Goal: Communication & Community: Participate in discussion

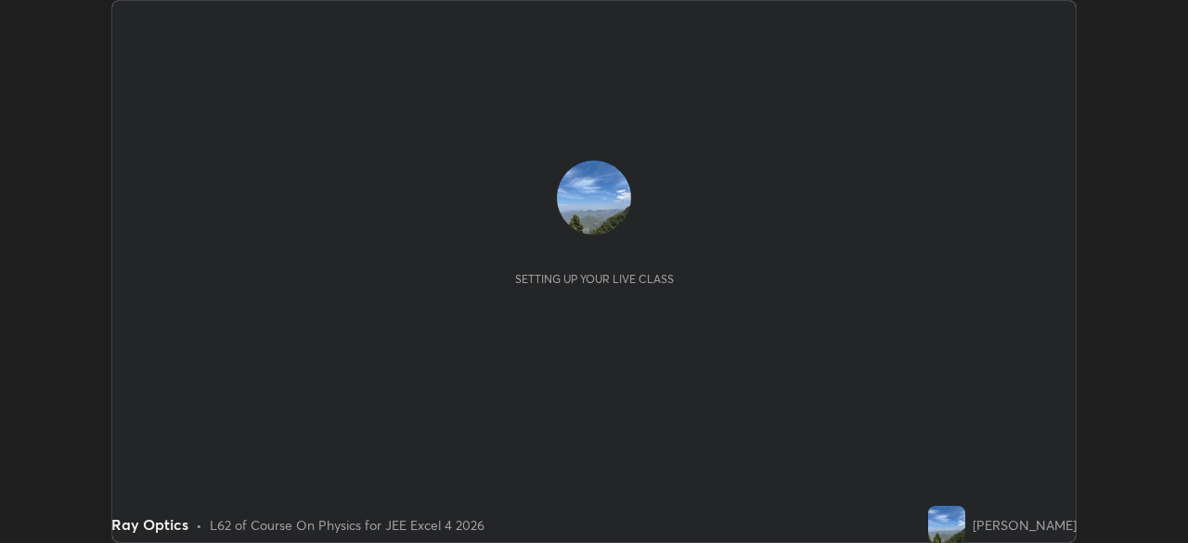
scroll to position [543, 1187]
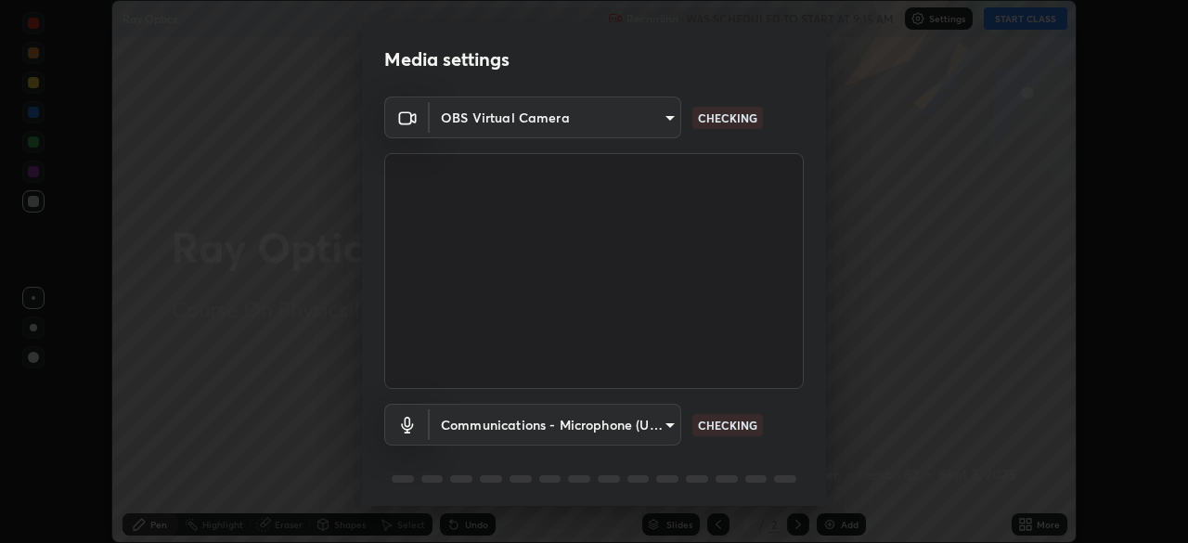
type input "3bea00eeac86fb66be6728b5c695c6c415261c56062ce64894d09a8807f83109"
type input "communications"
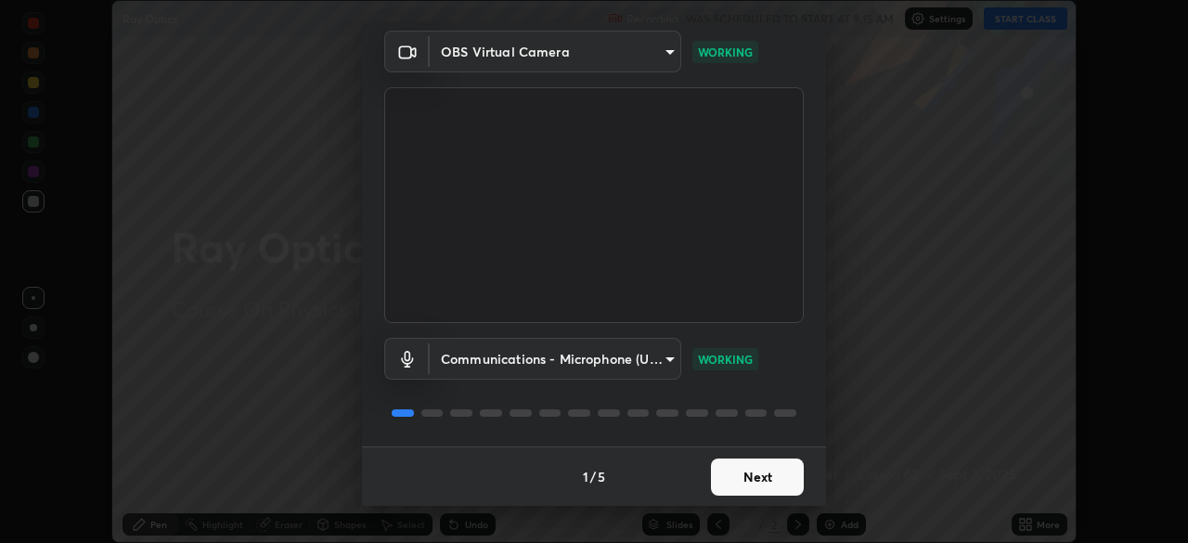
click at [755, 482] on button "Next" at bounding box center [757, 477] width 93 height 37
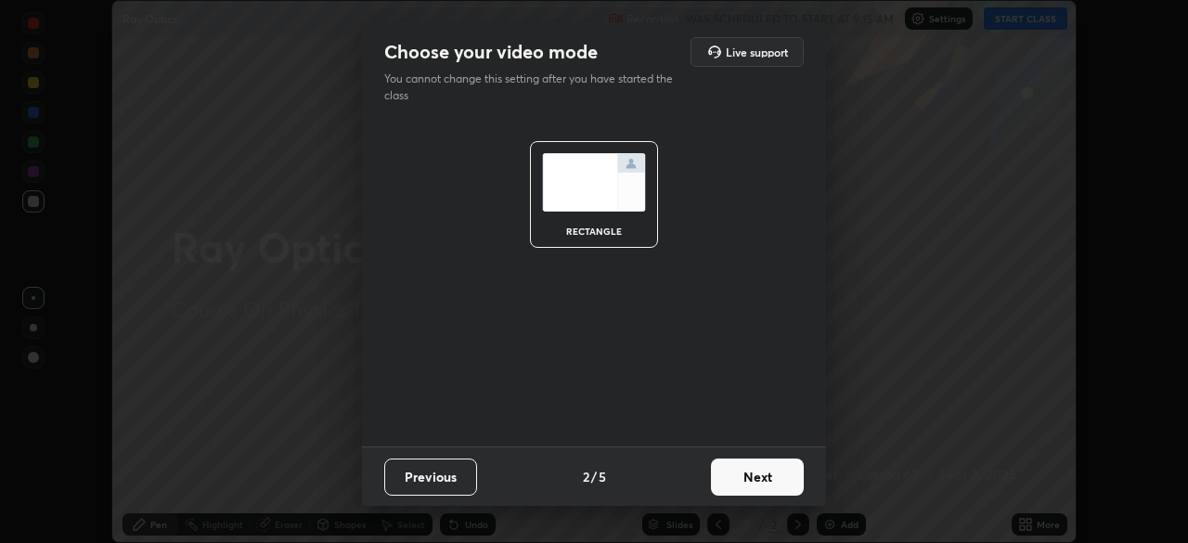
click at [755, 478] on button "Next" at bounding box center [757, 477] width 93 height 37
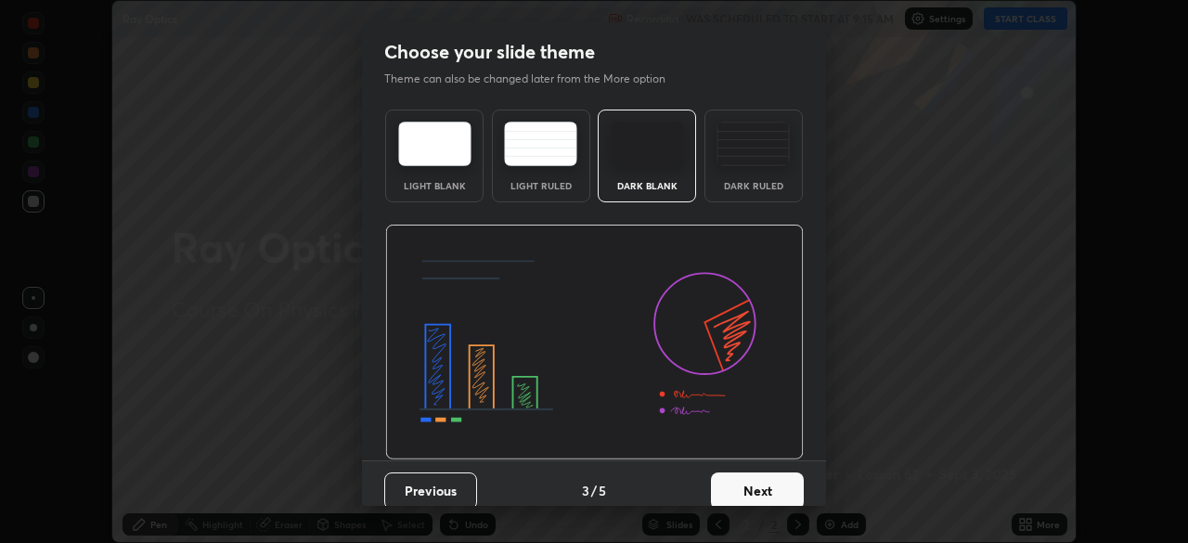
scroll to position [14, 0]
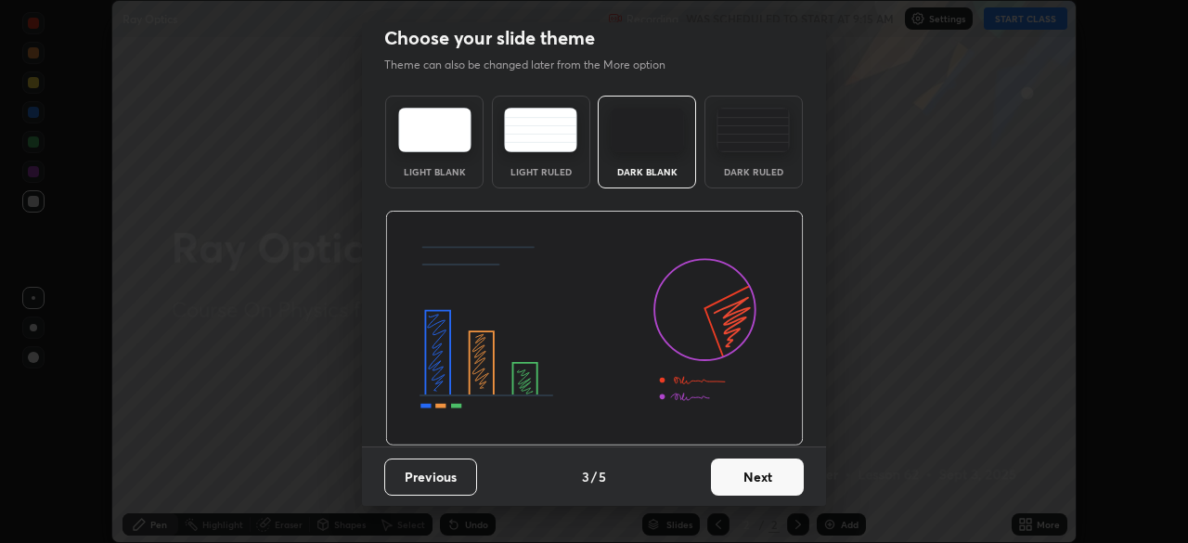
click at [750, 473] on button "Next" at bounding box center [757, 477] width 93 height 37
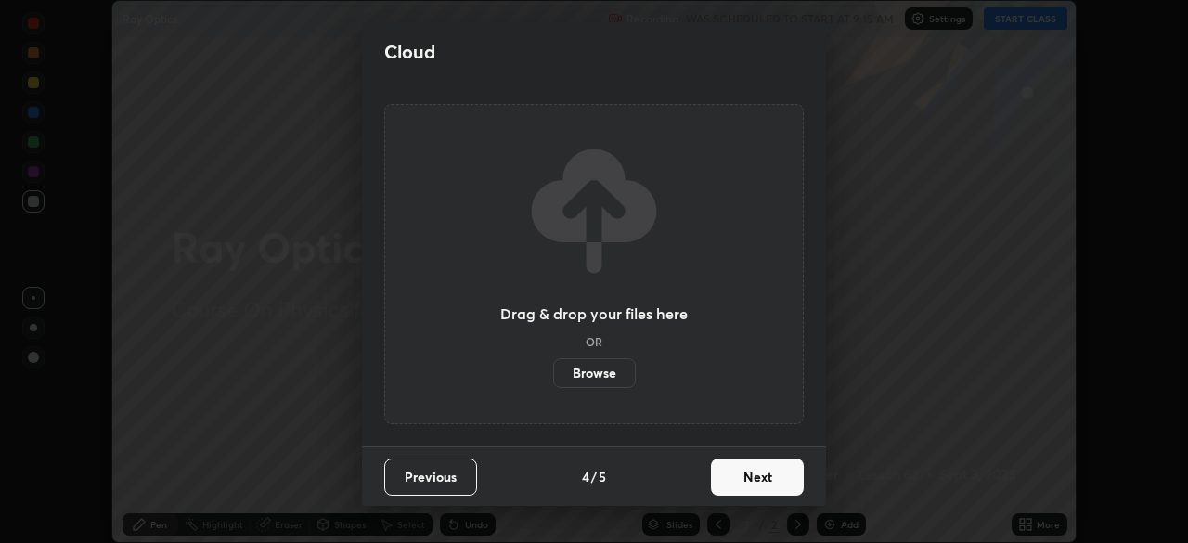
click at [755, 476] on button "Next" at bounding box center [757, 477] width 93 height 37
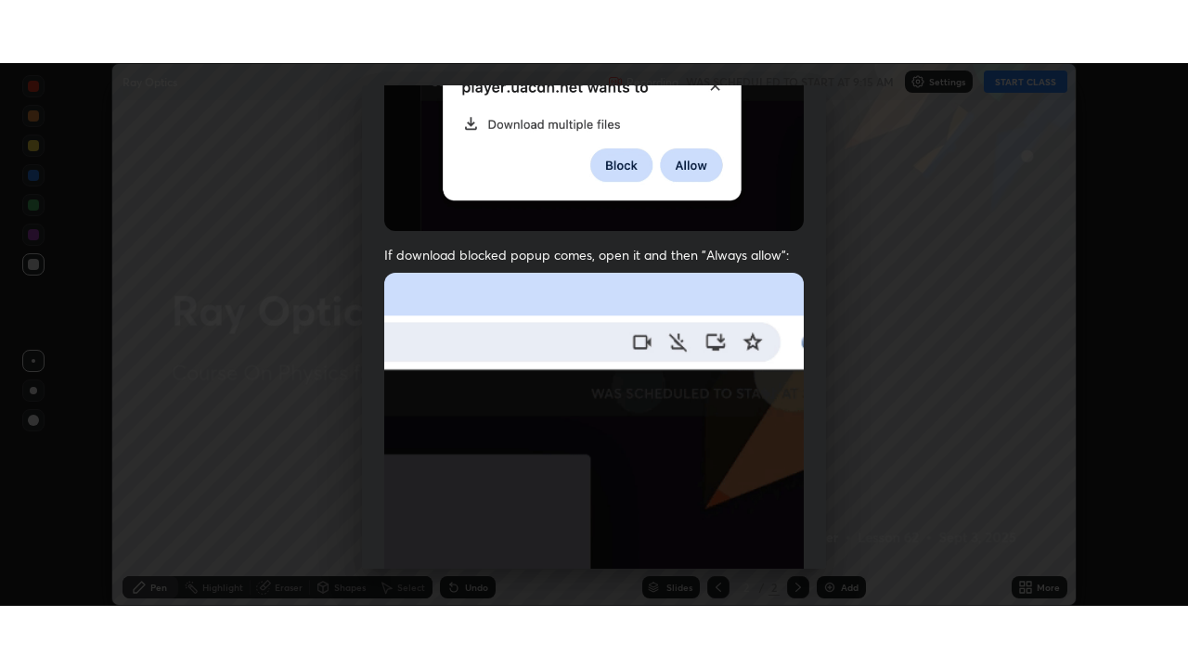
scroll to position [445, 0]
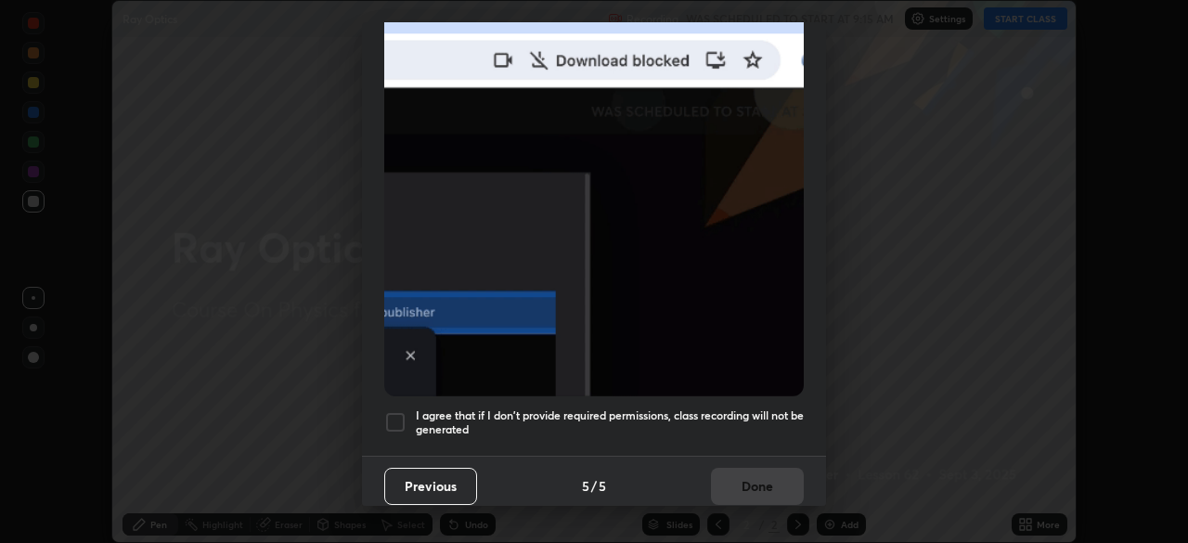
click at [396, 416] on div at bounding box center [395, 422] width 22 height 22
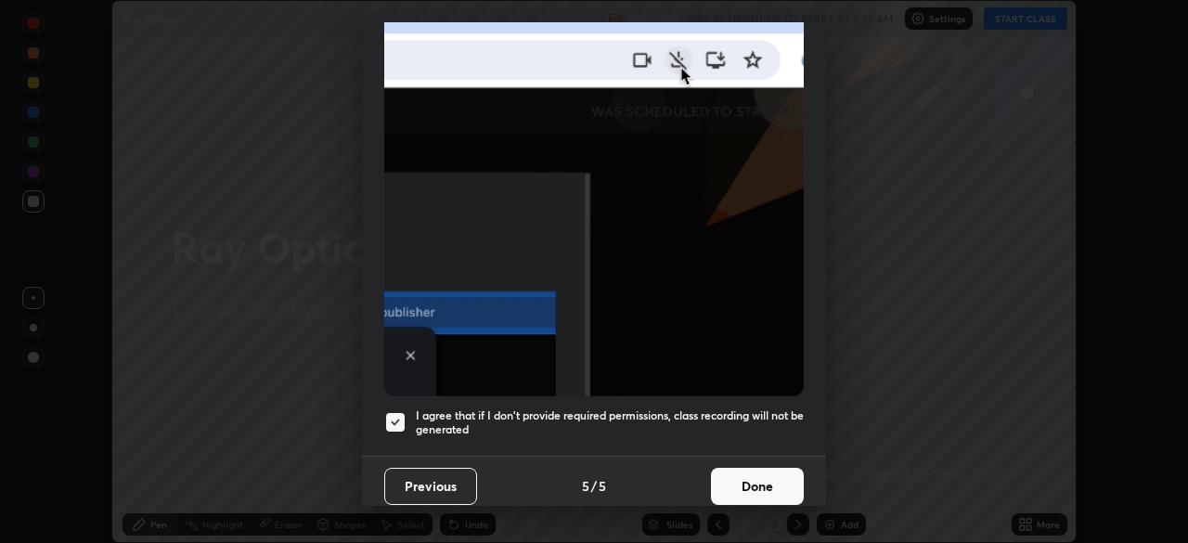
click at [766, 477] on button "Done" at bounding box center [757, 486] width 93 height 37
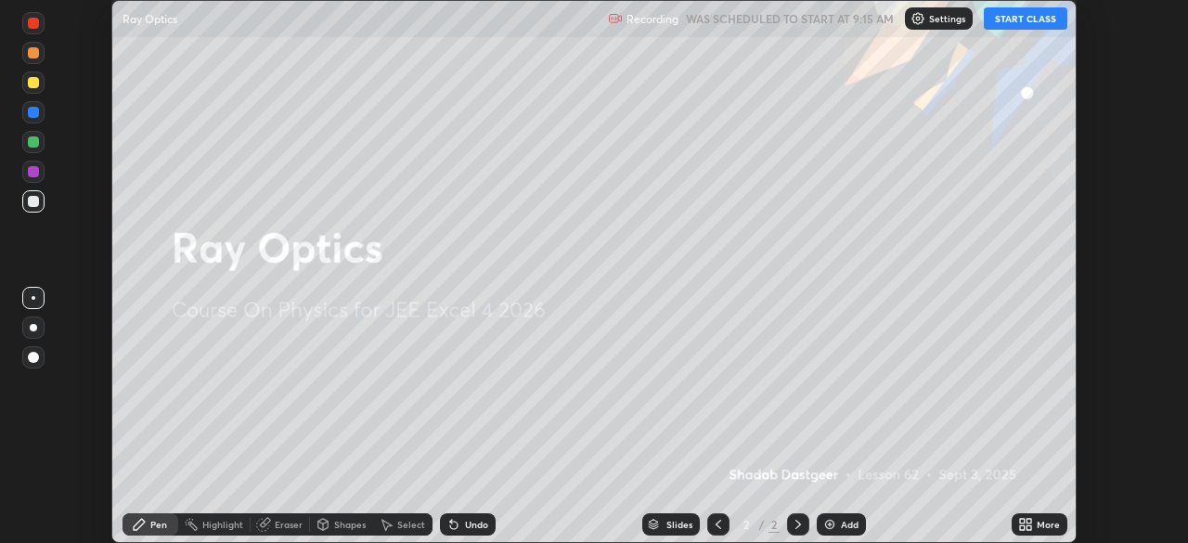
click at [1022, 20] on button "START CLASS" at bounding box center [1026, 18] width 84 height 22
click at [1028, 521] on icon at bounding box center [1029, 521] width 5 height 5
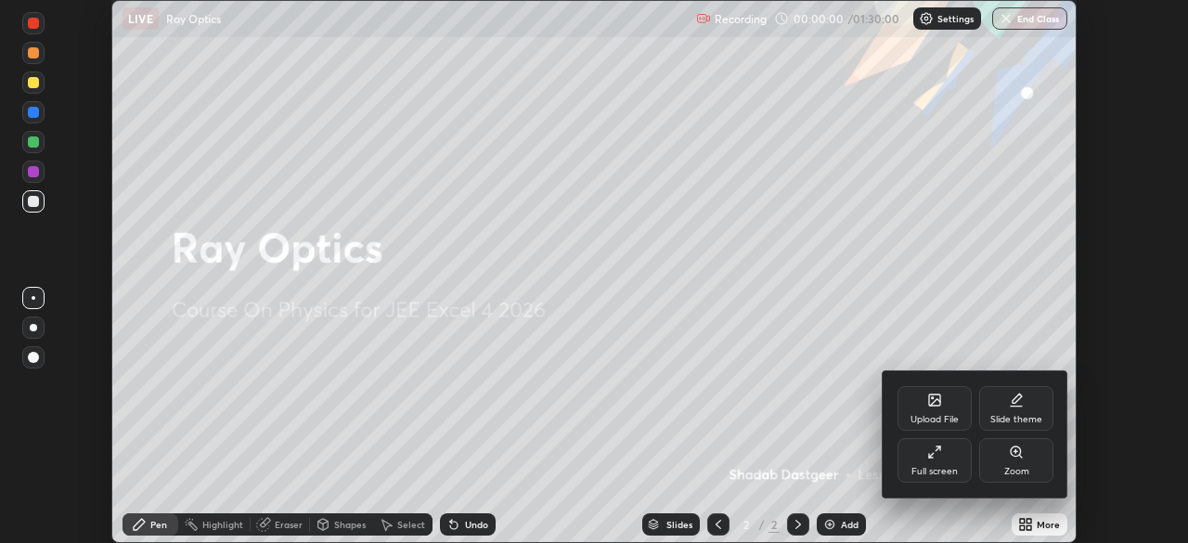
click at [933, 451] on icon at bounding box center [934, 452] width 15 height 15
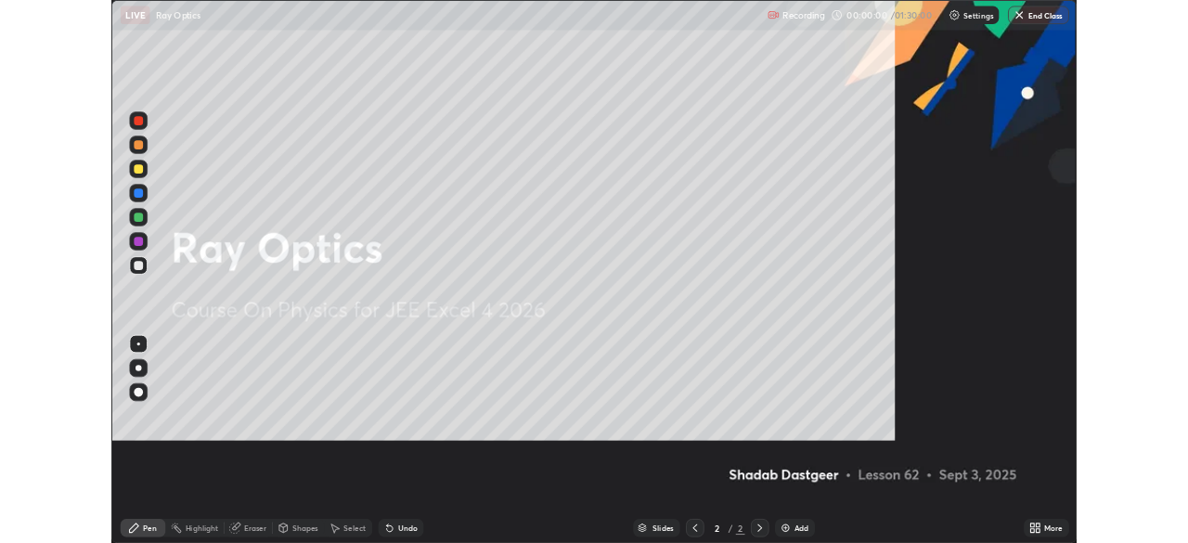
scroll to position [668, 1188]
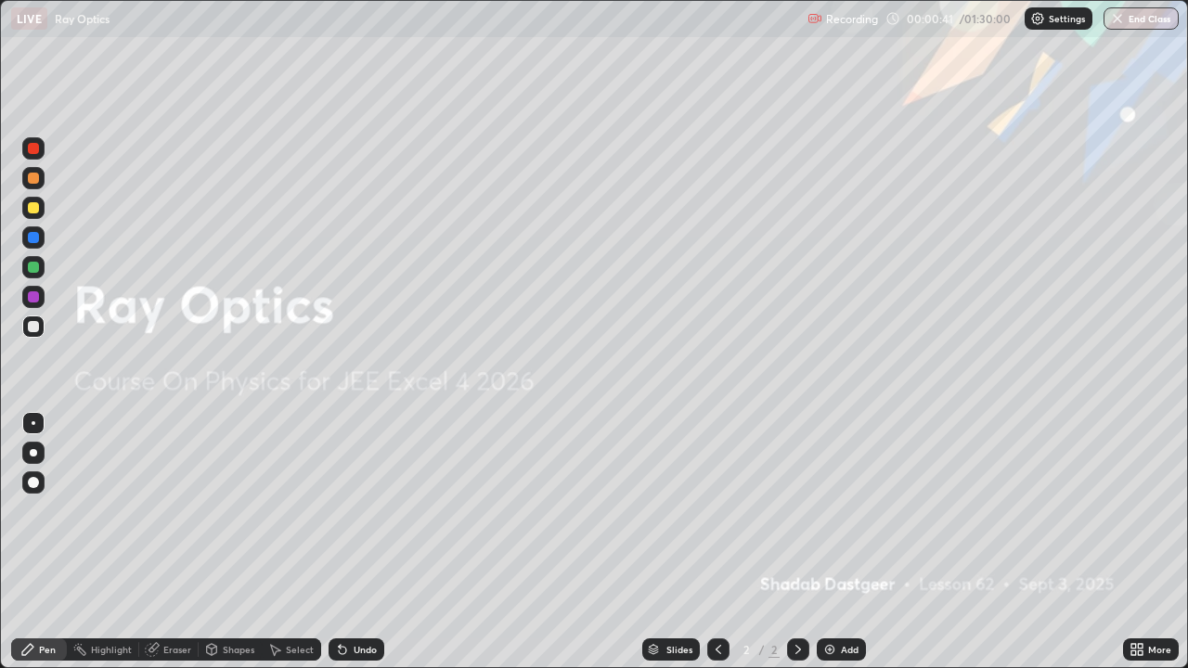
click at [841, 542] on div "Add" at bounding box center [850, 649] width 18 height 9
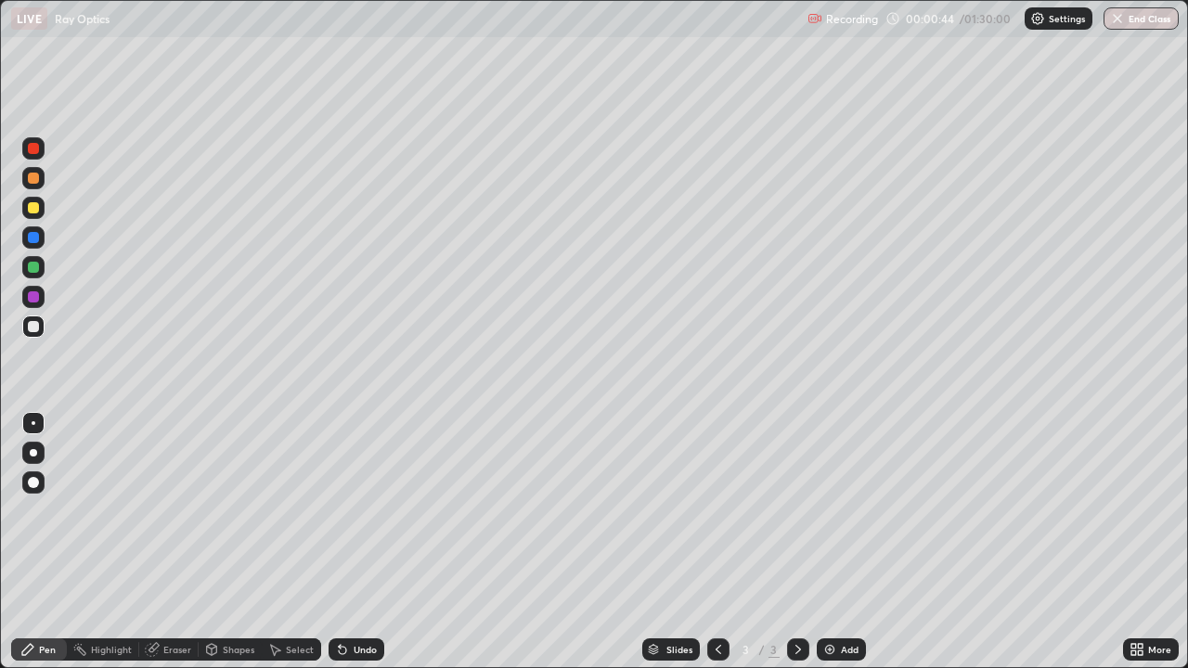
click at [34, 178] on div at bounding box center [33, 178] width 11 height 11
click at [356, 542] on div "Undo" at bounding box center [365, 649] width 23 height 9
click at [361, 542] on div "Undo" at bounding box center [365, 649] width 23 height 9
click at [32, 333] on div at bounding box center [33, 327] width 22 height 22
click at [351, 542] on div "Undo" at bounding box center [357, 650] width 56 height 22
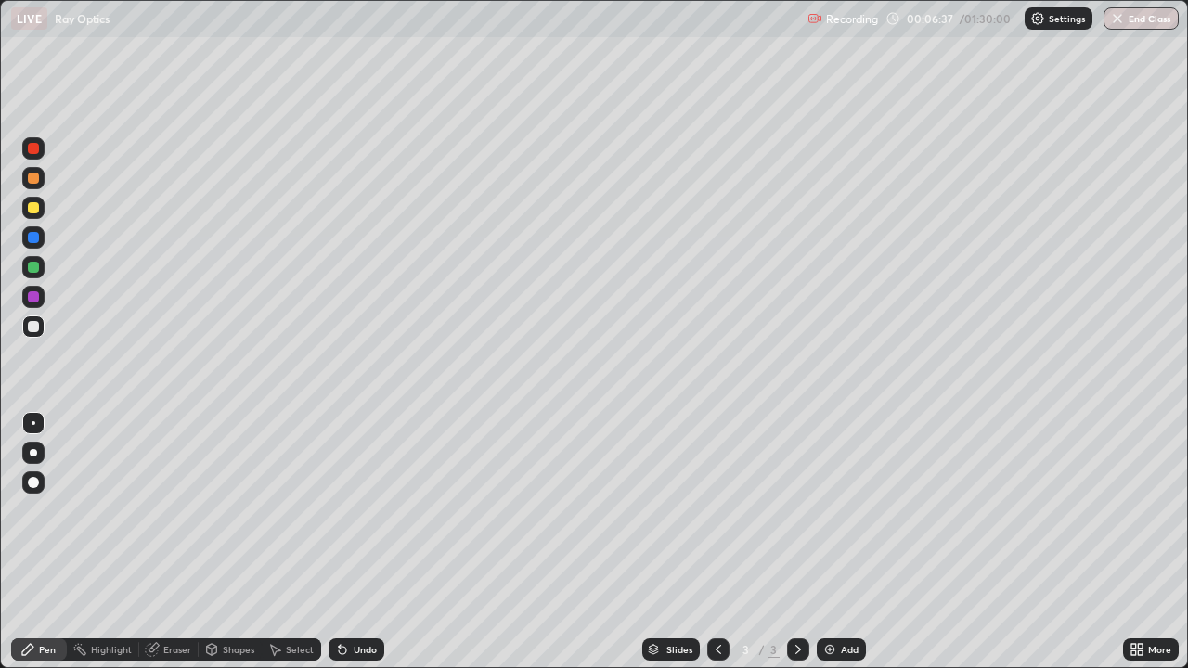
click at [38, 237] on div at bounding box center [33, 237] width 11 height 11
click at [838, 542] on div "Add" at bounding box center [841, 650] width 49 height 22
click at [719, 542] on icon at bounding box center [718, 649] width 15 height 15
click at [796, 542] on icon at bounding box center [798, 649] width 15 height 15
click at [339, 542] on icon at bounding box center [340, 646] width 2 height 2
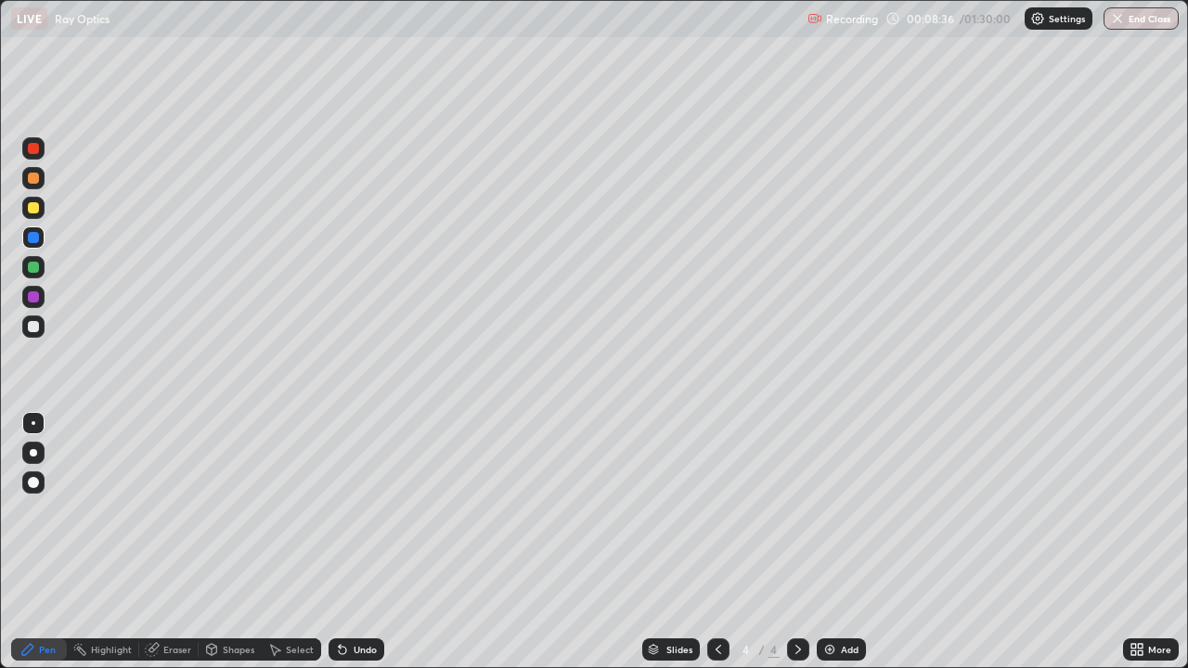
click at [349, 542] on div "Undo" at bounding box center [357, 650] width 56 height 22
click at [35, 329] on div at bounding box center [33, 326] width 11 height 11
click at [716, 542] on icon at bounding box center [718, 649] width 15 height 15
click at [796, 542] on icon at bounding box center [798, 649] width 15 height 15
click at [829, 542] on img at bounding box center [829, 649] width 15 height 15
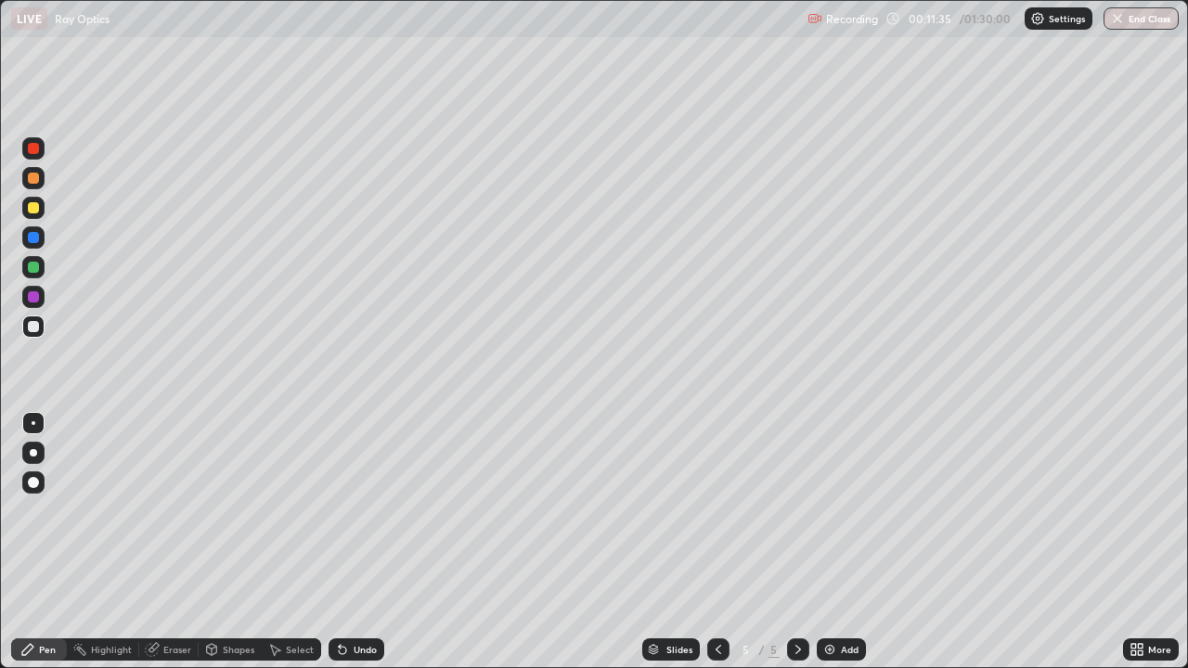
click at [33, 234] on div at bounding box center [33, 237] width 11 height 11
click at [34, 207] on div at bounding box center [33, 207] width 11 height 11
click at [37, 326] on div at bounding box center [33, 326] width 11 height 11
click at [33, 325] on div at bounding box center [33, 326] width 11 height 11
click at [33, 265] on div at bounding box center [33, 267] width 11 height 11
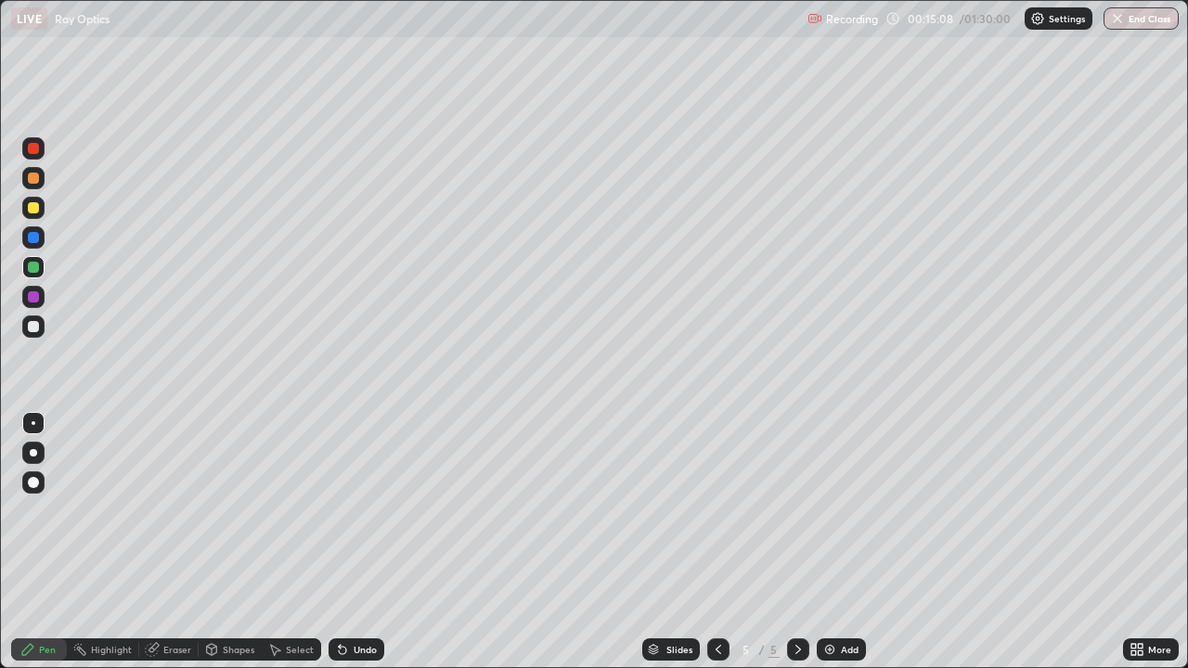
click at [851, 542] on div "Add" at bounding box center [841, 650] width 49 height 22
click at [32, 179] on div at bounding box center [33, 178] width 11 height 11
click at [354, 542] on div "Undo" at bounding box center [365, 649] width 23 height 9
click at [356, 542] on div "Undo" at bounding box center [365, 649] width 23 height 9
click at [362, 542] on div "Undo" at bounding box center [365, 649] width 23 height 9
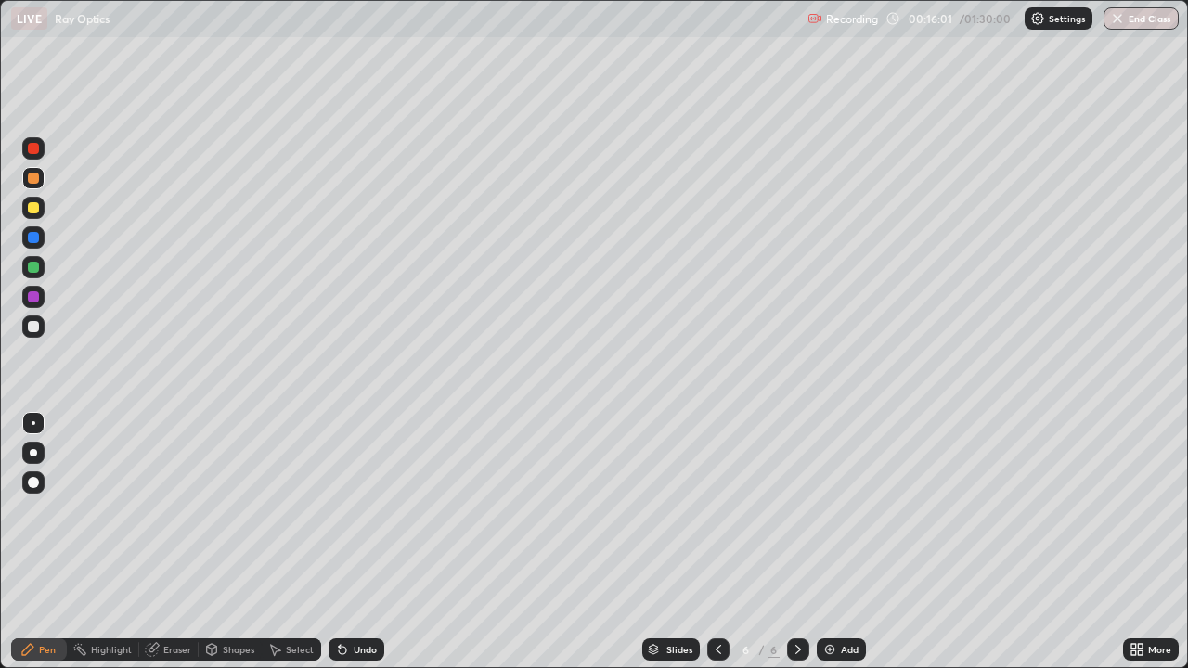
click at [30, 321] on div at bounding box center [33, 326] width 11 height 11
click at [354, 542] on div "Undo" at bounding box center [365, 649] width 23 height 9
click at [348, 542] on div "Undo" at bounding box center [357, 650] width 56 height 22
click at [339, 542] on icon at bounding box center [340, 646] width 2 height 2
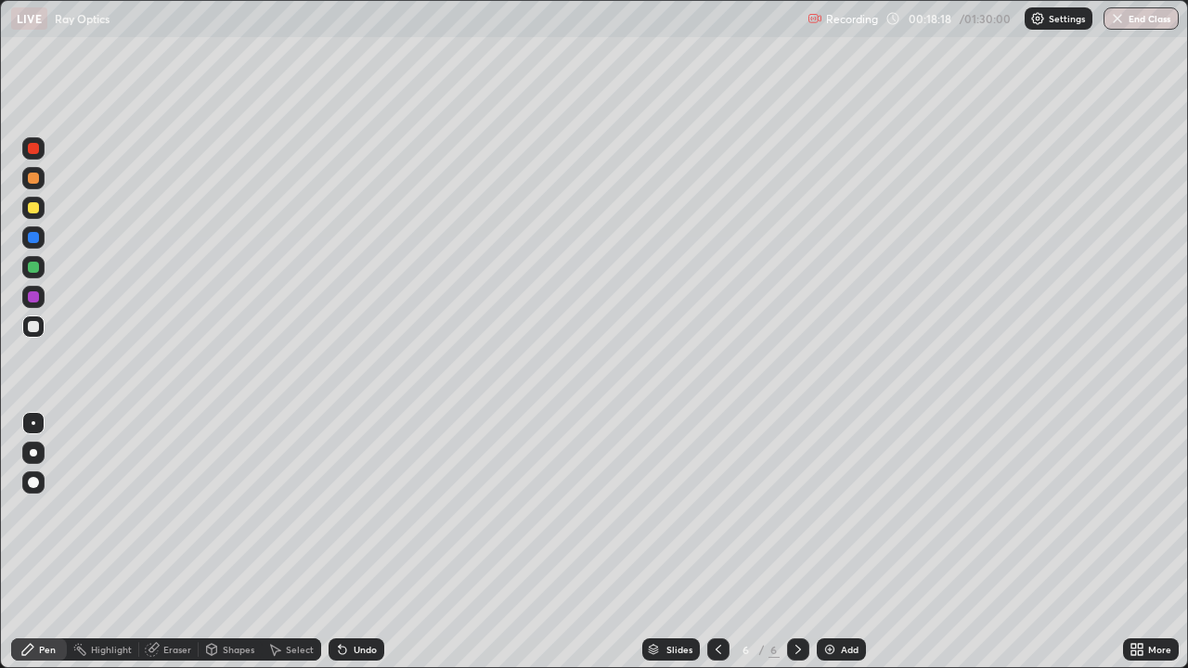
click at [340, 542] on div "Undo" at bounding box center [357, 650] width 56 height 22
click at [339, 542] on icon at bounding box center [340, 646] width 2 height 2
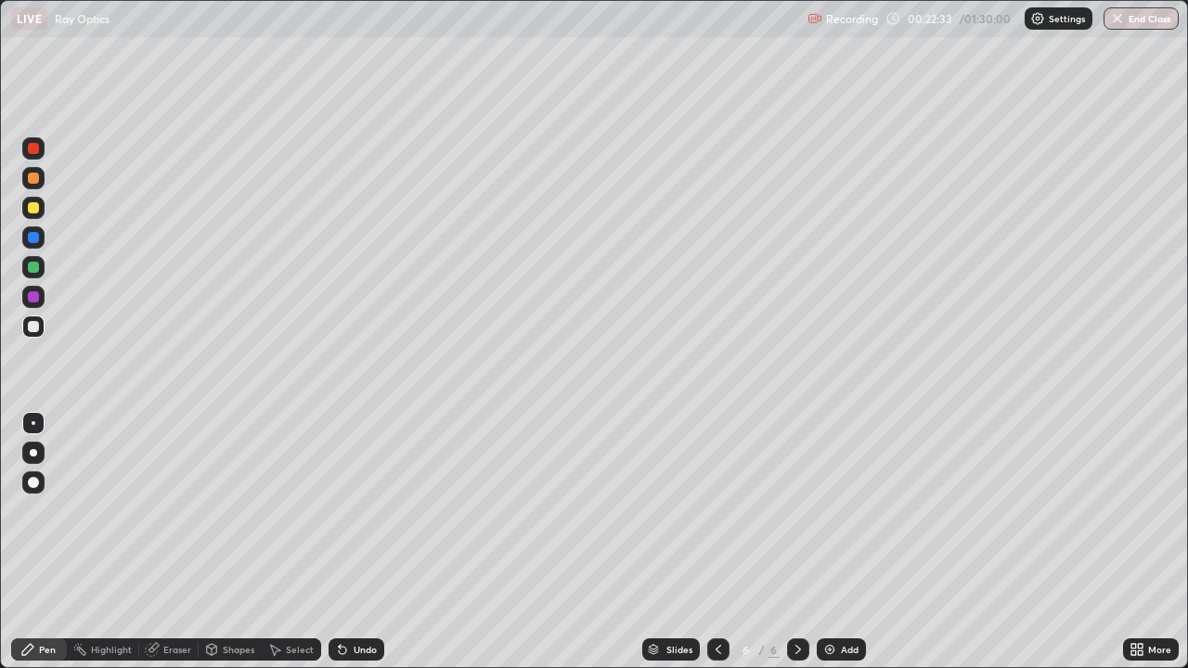
click at [843, 542] on div "Add" at bounding box center [841, 650] width 49 height 22
click at [32, 177] on div at bounding box center [33, 178] width 11 height 11
click at [31, 326] on div at bounding box center [33, 326] width 11 height 11
click at [339, 542] on icon at bounding box center [340, 646] width 2 height 2
click at [851, 542] on div "Add" at bounding box center [850, 649] width 18 height 9
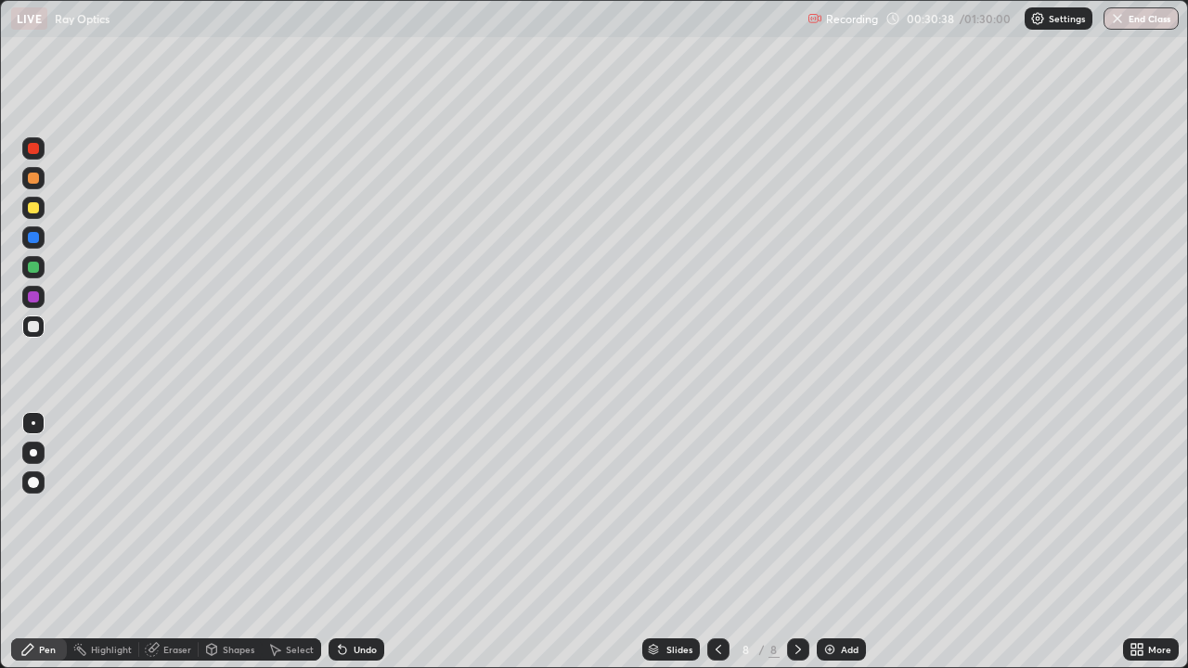
click at [31, 203] on div at bounding box center [33, 207] width 11 height 11
click at [33, 327] on div at bounding box center [33, 326] width 11 height 11
click at [32, 178] on div at bounding box center [33, 178] width 11 height 11
click at [32, 331] on div at bounding box center [33, 326] width 11 height 11
click at [33, 239] on div at bounding box center [33, 237] width 11 height 11
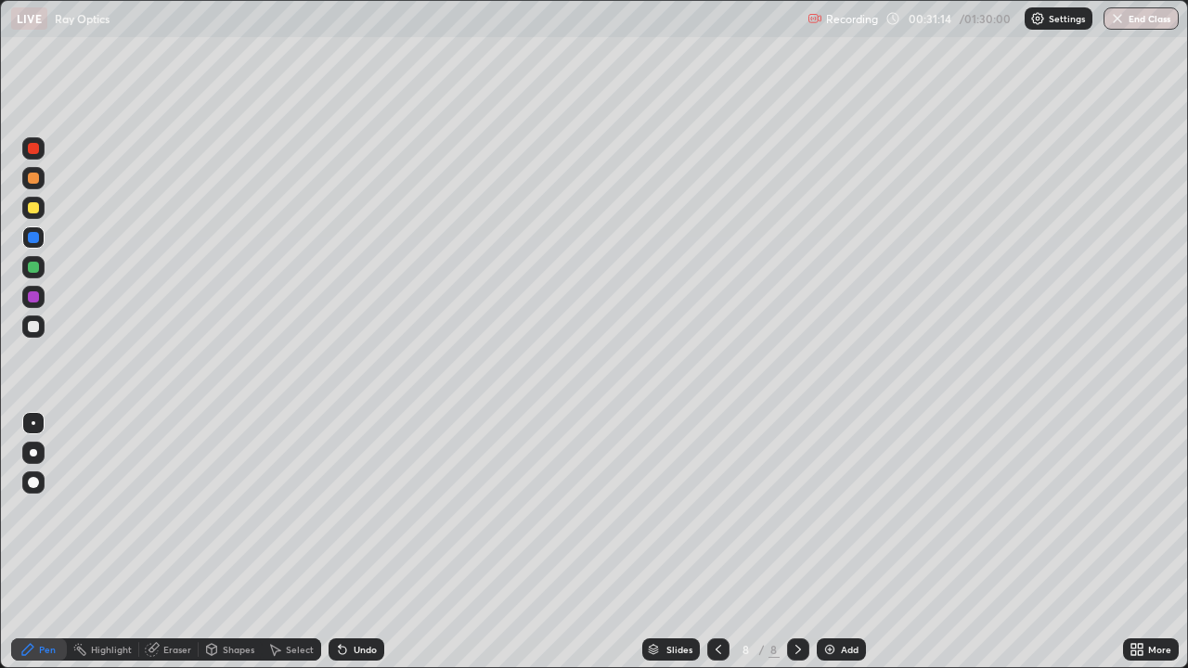
click at [35, 296] on div at bounding box center [33, 296] width 11 height 11
click at [31, 210] on div at bounding box center [33, 207] width 11 height 11
click at [344, 542] on div "Undo" at bounding box center [357, 650] width 56 height 22
click at [32, 235] on div at bounding box center [33, 237] width 11 height 11
click at [29, 326] on div at bounding box center [33, 326] width 11 height 11
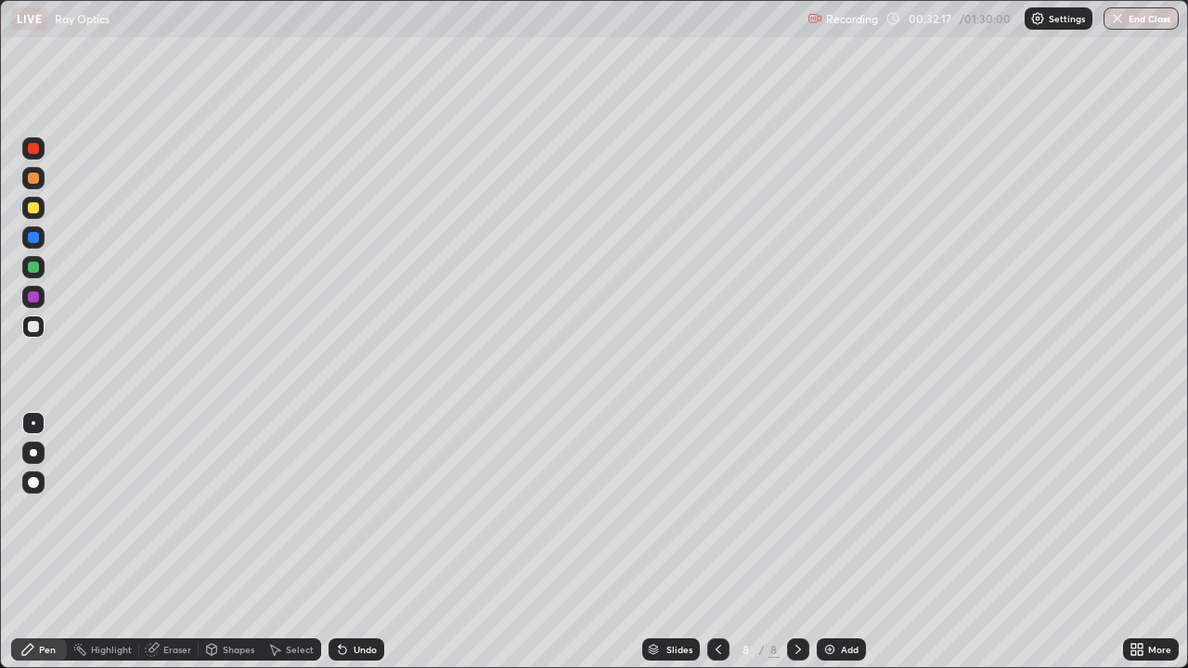
click at [37, 203] on div at bounding box center [33, 207] width 11 height 11
click at [38, 317] on div at bounding box center [33, 327] width 22 height 22
click at [350, 542] on div "Undo" at bounding box center [352, 649] width 63 height 37
click at [339, 542] on icon at bounding box center [340, 646] width 2 height 2
click at [37, 240] on div at bounding box center [33, 237] width 11 height 11
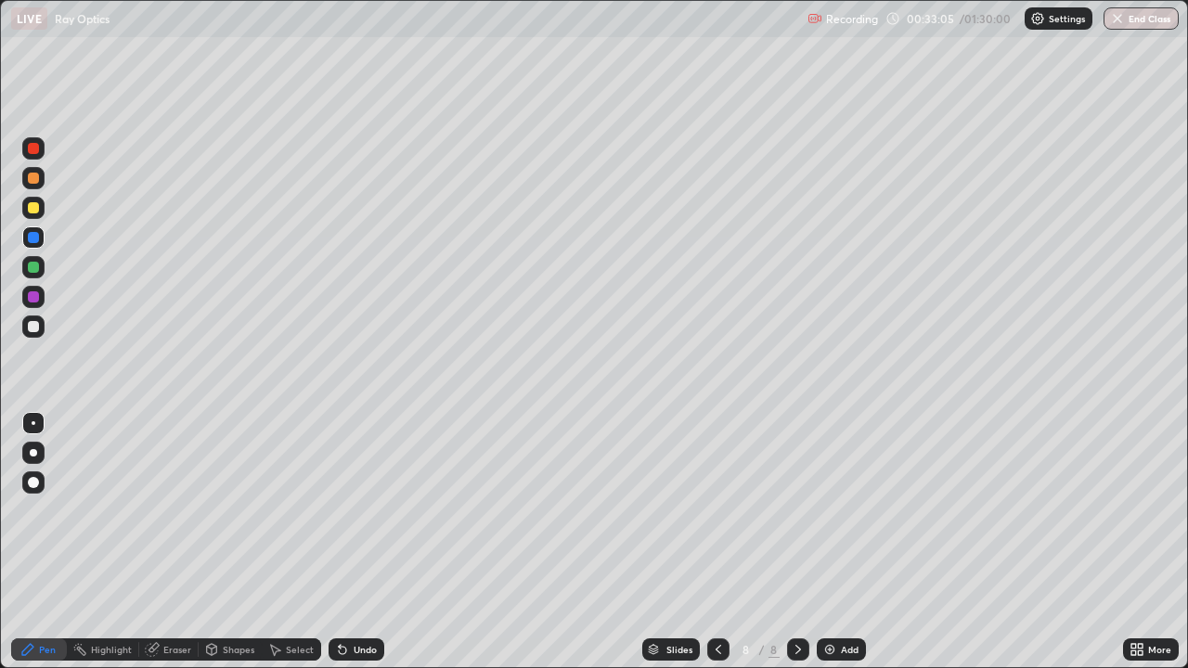
click at [37, 325] on div at bounding box center [33, 326] width 11 height 11
click at [348, 542] on div "Undo" at bounding box center [357, 650] width 56 height 22
click at [160, 542] on div "Eraser" at bounding box center [168, 650] width 59 height 22
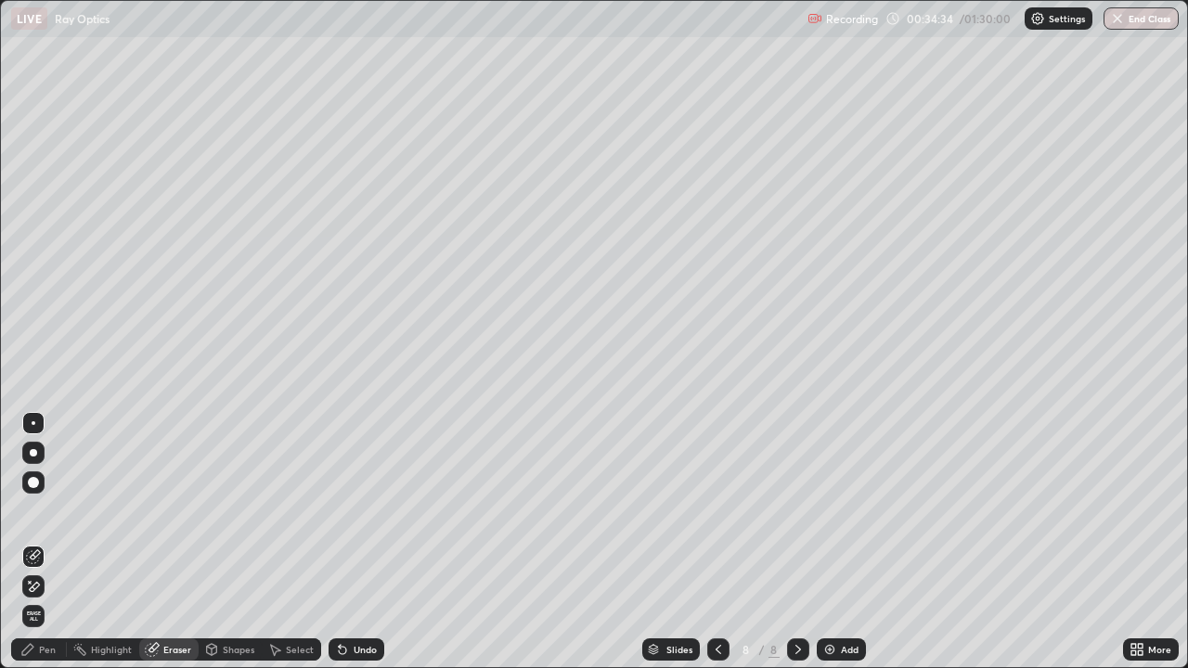
click at [43, 542] on div "Pen" at bounding box center [39, 650] width 56 height 22
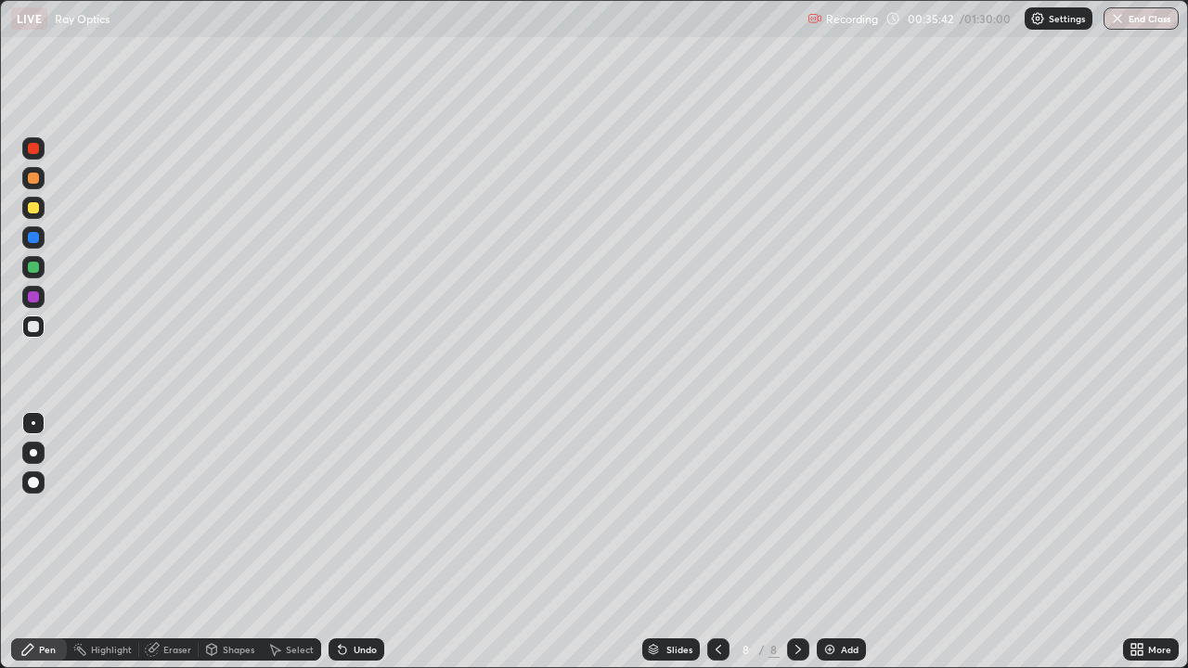
click at [151, 542] on div "Eraser" at bounding box center [168, 650] width 59 height 22
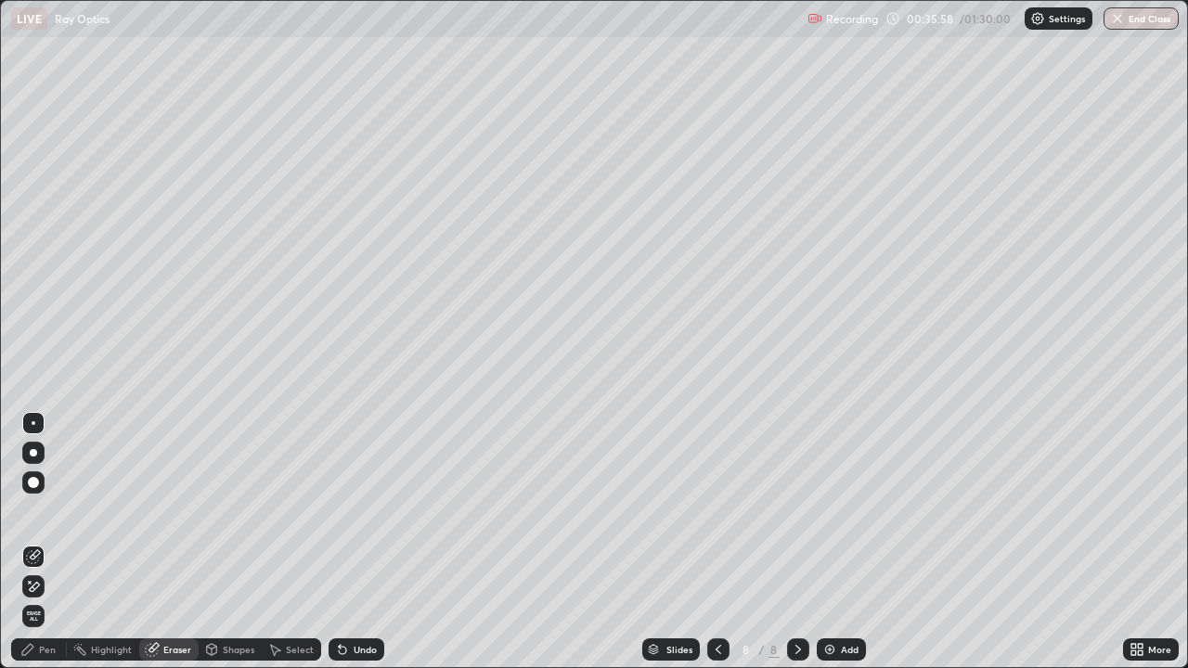
click at [23, 542] on icon at bounding box center [27, 649] width 15 height 15
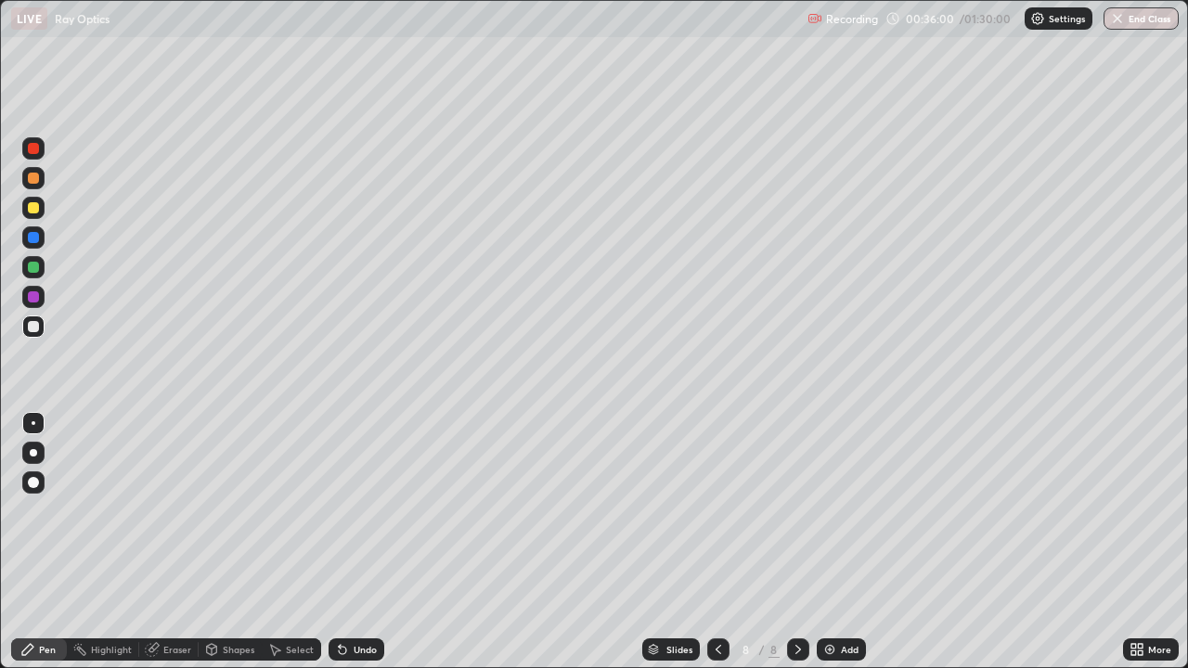
click at [35, 324] on div at bounding box center [33, 326] width 11 height 11
click at [33, 423] on div at bounding box center [34, 423] width 4 height 4
click at [843, 542] on div "Add" at bounding box center [850, 649] width 18 height 9
click at [36, 240] on div at bounding box center [33, 237] width 11 height 11
click at [37, 330] on div at bounding box center [33, 326] width 11 height 11
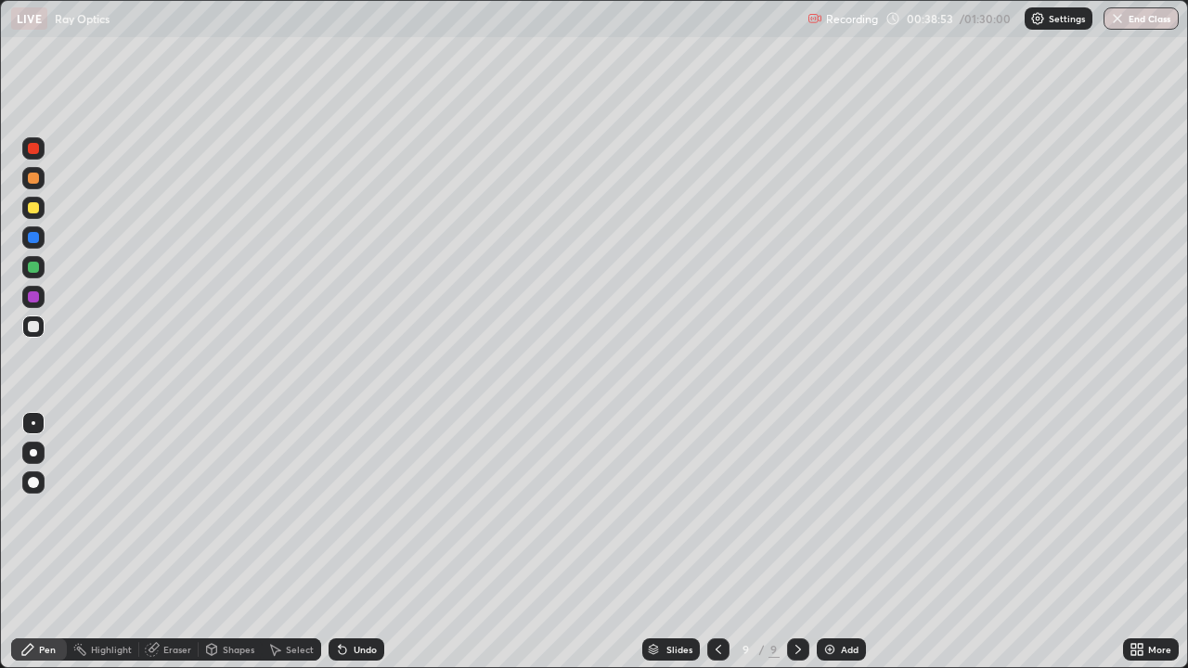
click at [363, 542] on div "Undo" at bounding box center [365, 649] width 23 height 9
click at [371, 542] on div "Undo" at bounding box center [365, 649] width 23 height 9
click at [370, 542] on div "Undo" at bounding box center [365, 649] width 23 height 9
click at [34, 177] on div at bounding box center [33, 178] width 11 height 11
click at [176, 542] on div "Eraser" at bounding box center [177, 649] width 28 height 9
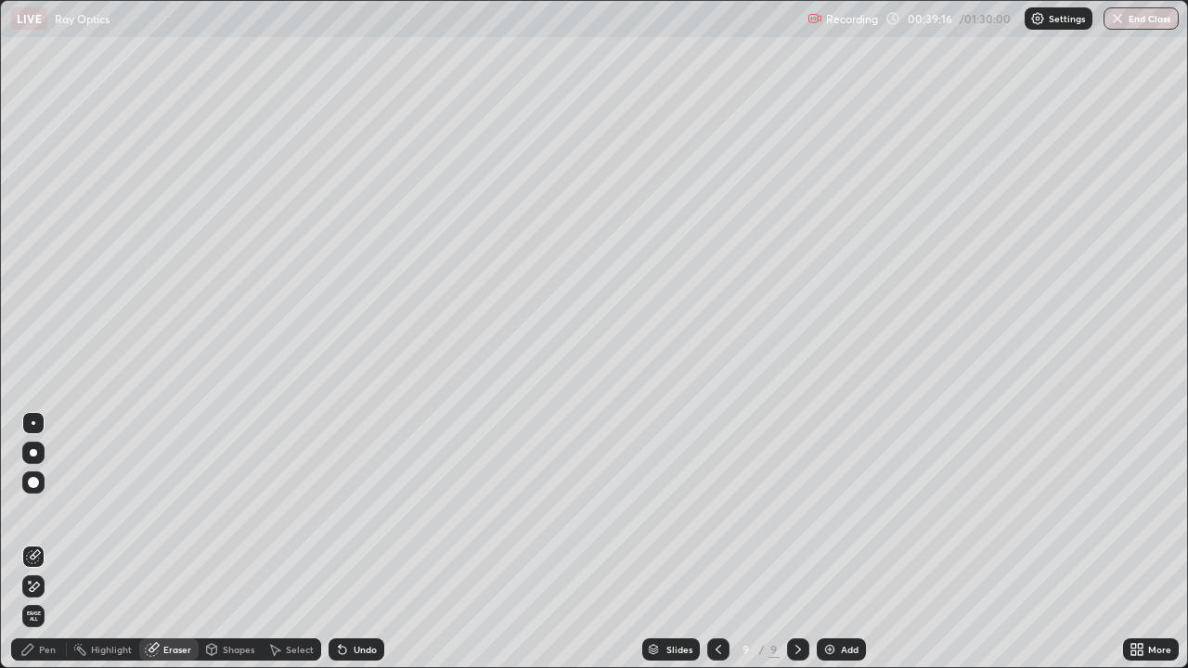
click at [49, 542] on div "Pen" at bounding box center [39, 650] width 56 height 22
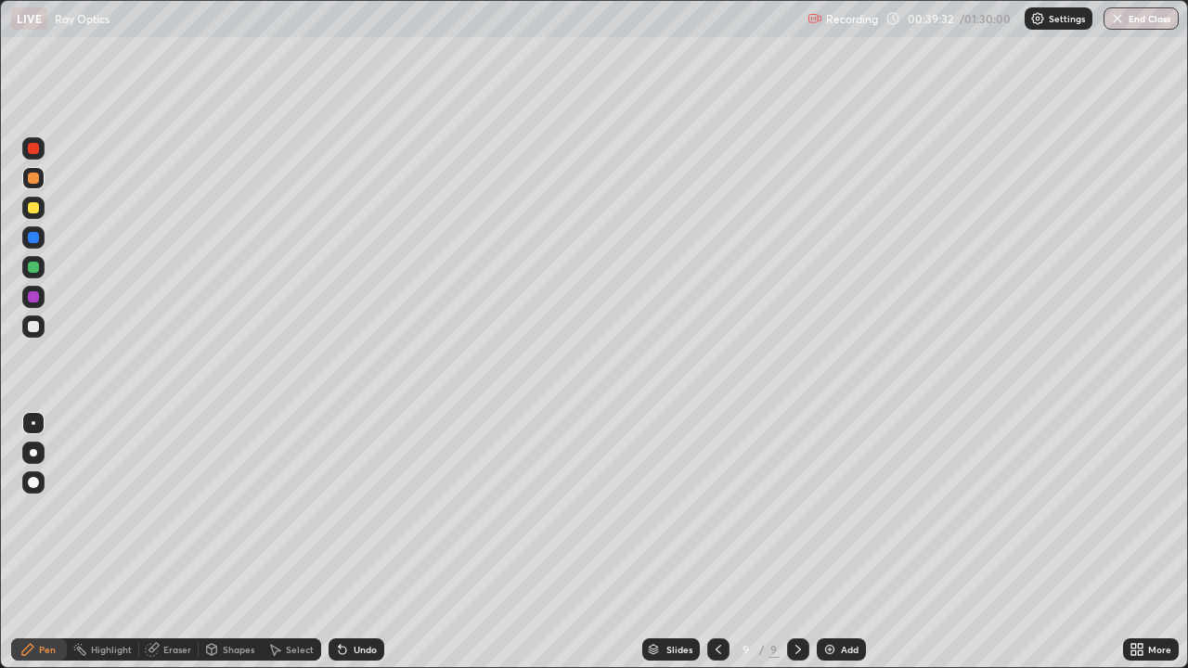
click at [36, 240] on div at bounding box center [33, 237] width 11 height 11
click at [28, 329] on div at bounding box center [33, 326] width 11 height 11
click at [343, 542] on icon at bounding box center [342, 650] width 7 height 7
click at [349, 542] on div "Undo" at bounding box center [357, 650] width 56 height 22
click at [169, 542] on div "Eraser" at bounding box center [177, 649] width 28 height 9
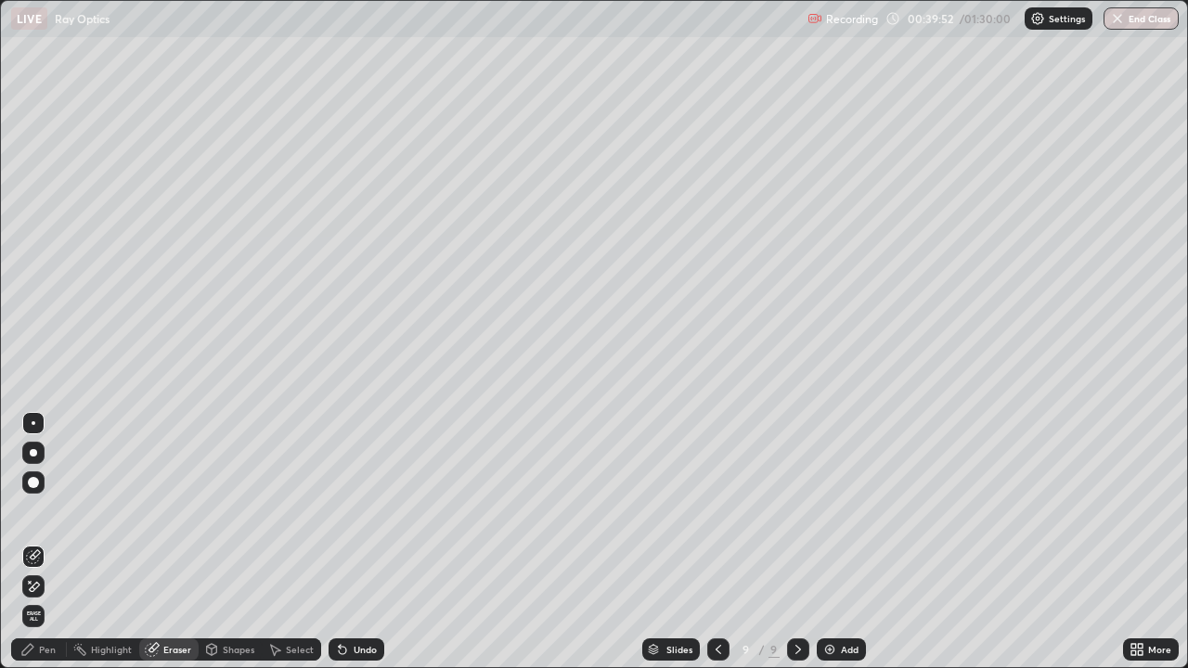
click at [45, 542] on div "Pen" at bounding box center [47, 649] width 17 height 9
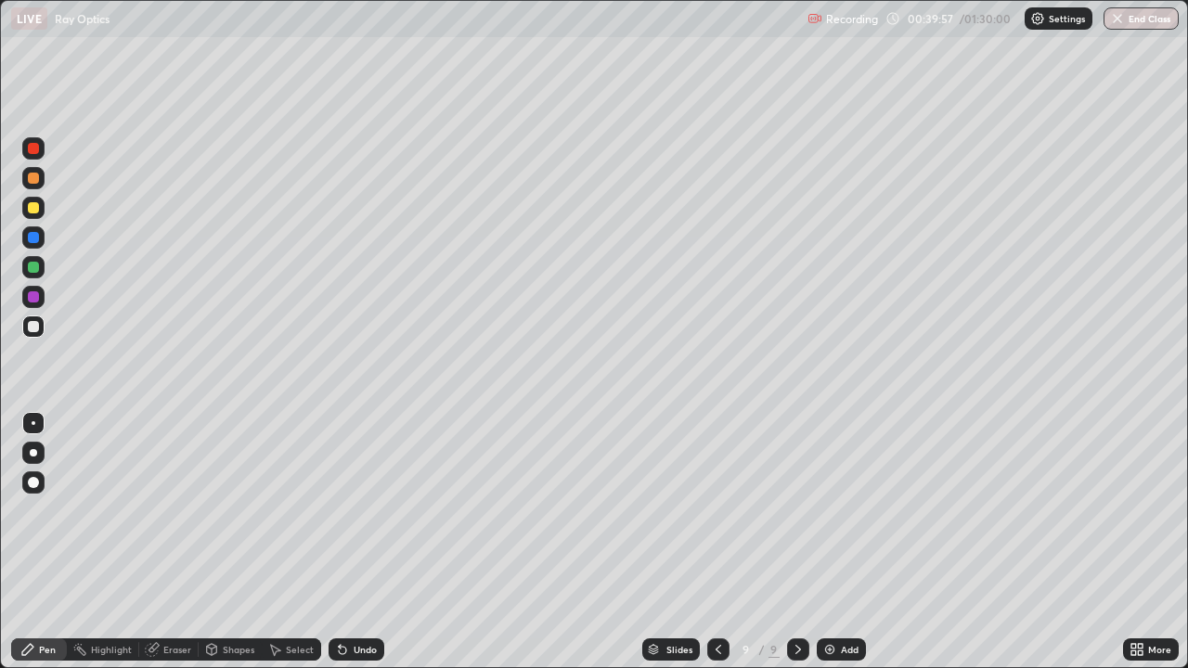
click at [33, 294] on div at bounding box center [33, 296] width 11 height 11
click at [36, 177] on div at bounding box center [33, 178] width 11 height 11
click at [35, 302] on div at bounding box center [33, 296] width 11 height 11
click at [717, 542] on icon at bounding box center [718, 649] width 15 height 15
click at [717, 542] on div at bounding box center [718, 650] width 22 height 22
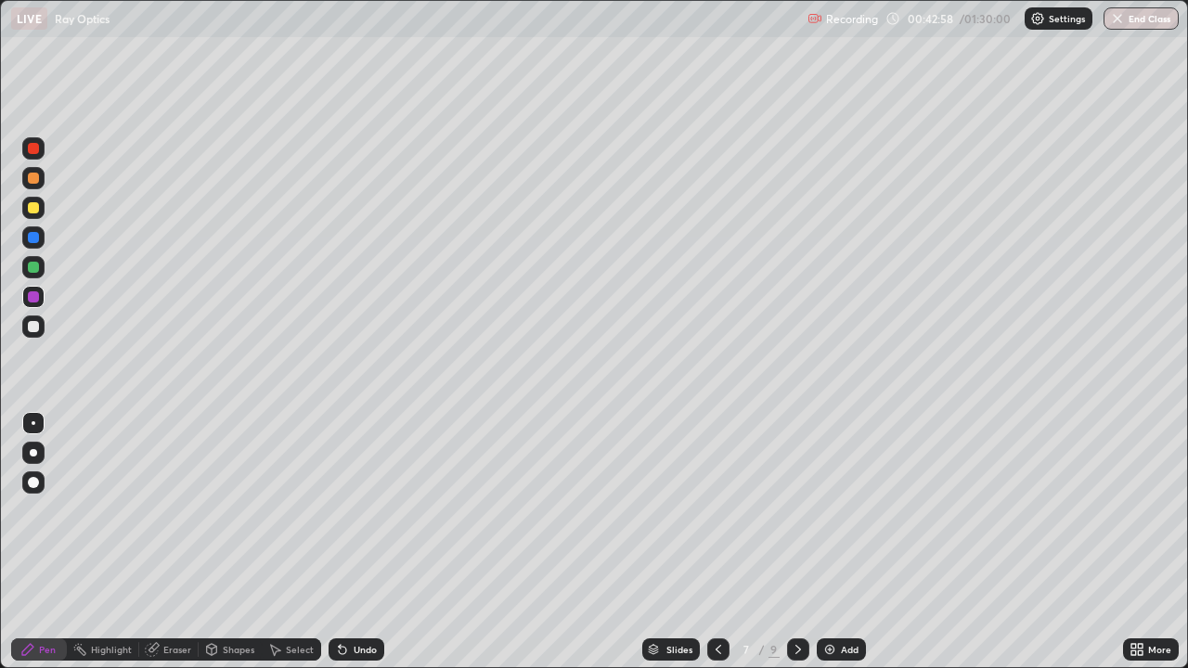
click at [797, 542] on icon at bounding box center [798, 649] width 6 height 9
click at [796, 542] on icon at bounding box center [798, 649] width 15 height 15
click at [798, 542] on icon at bounding box center [798, 649] width 15 height 15
click at [838, 542] on div "Add" at bounding box center [841, 650] width 49 height 22
click at [37, 211] on div at bounding box center [33, 207] width 11 height 11
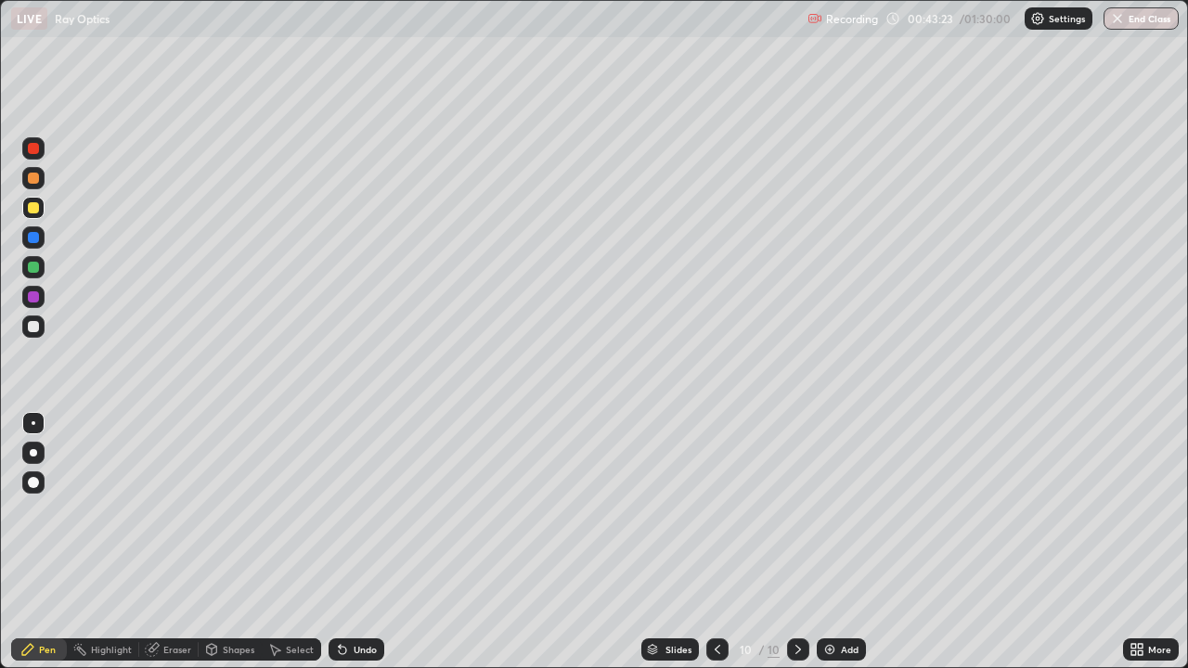
click at [34, 327] on div at bounding box center [33, 326] width 11 height 11
click at [30, 181] on div at bounding box center [33, 178] width 11 height 11
click at [350, 542] on div "Undo" at bounding box center [357, 650] width 56 height 22
click at [354, 542] on div "Undo" at bounding box center [365, 649] width 23 height 9
click at [34, 300] on div at bounding box center [33, 296] width 11 height 11
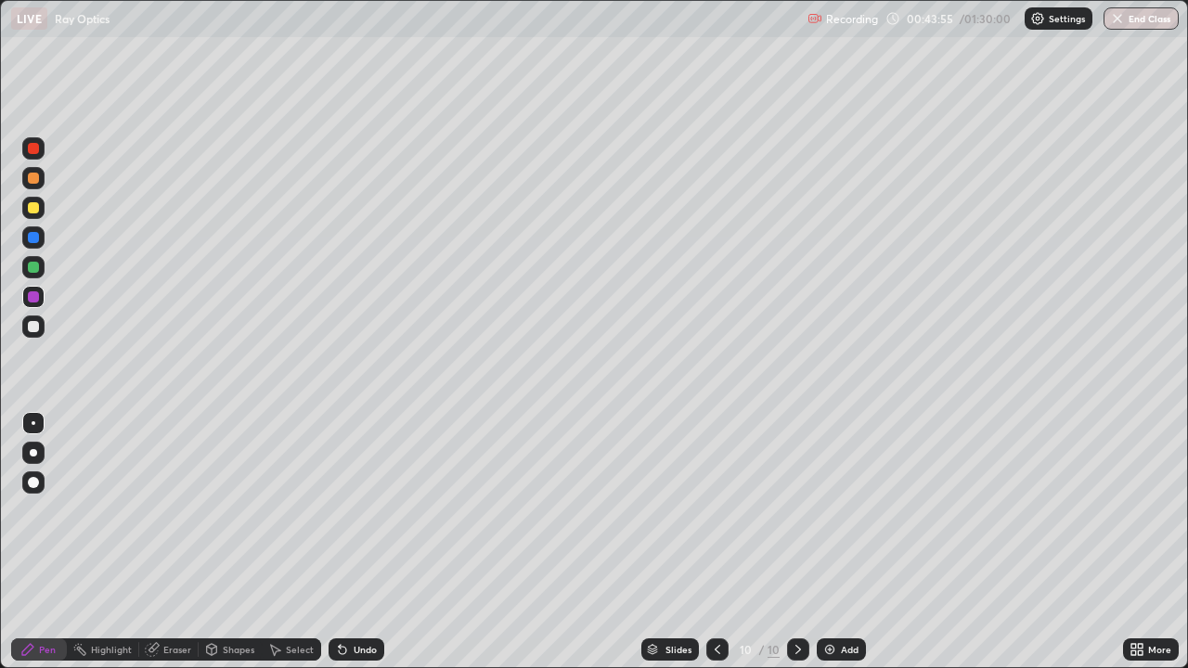
click at [34, 323] on div at bounding box center [33, 326] width 11 height 11
click at [355, 542] on div "Undo" at bounding box center [365, 649] width 23 height 9
click at [35, 271] on div at bounding box center [33, 267] width 11 height 11
click at [32, 319] on div at bounding box center [33, 327] width 22 height 22
click at [36, 174] on div at bounding box center [33, 178] width 11 height 11
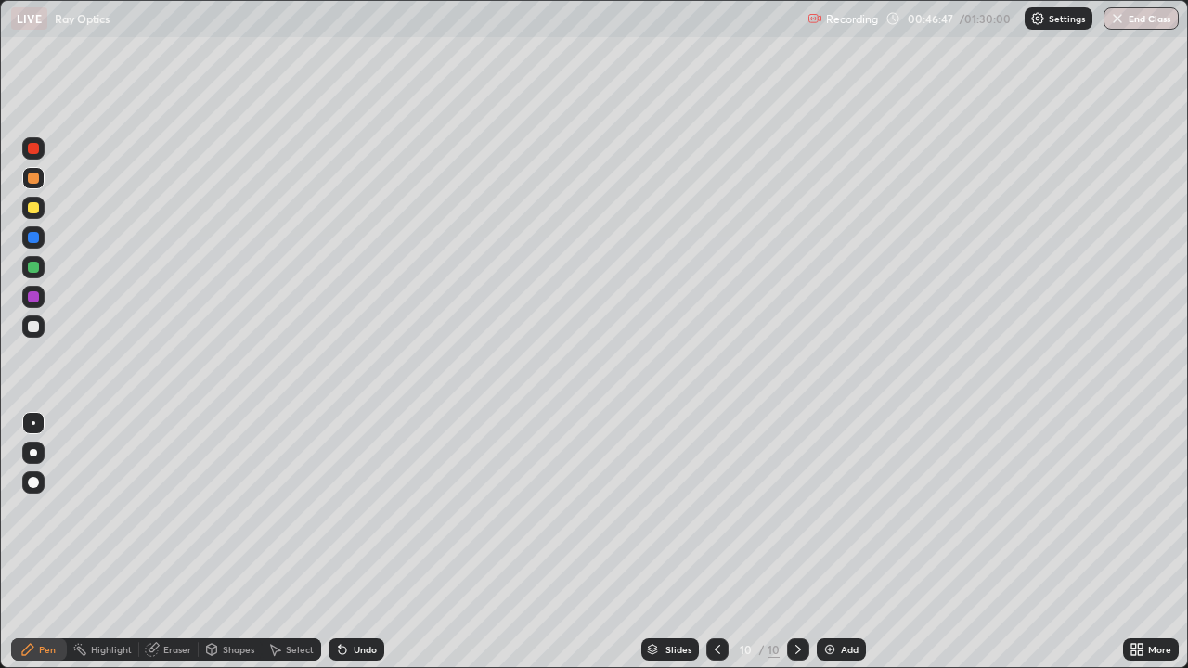
click at [32, 239] on div at bounding box center [33, 237] width 11 height 11
click at [31, 330] on div at bounding box center [33, 326] width 11 height 11
click at [163, 542] on div "Eraser" at bounding box center [177, 649] width 28 height 9
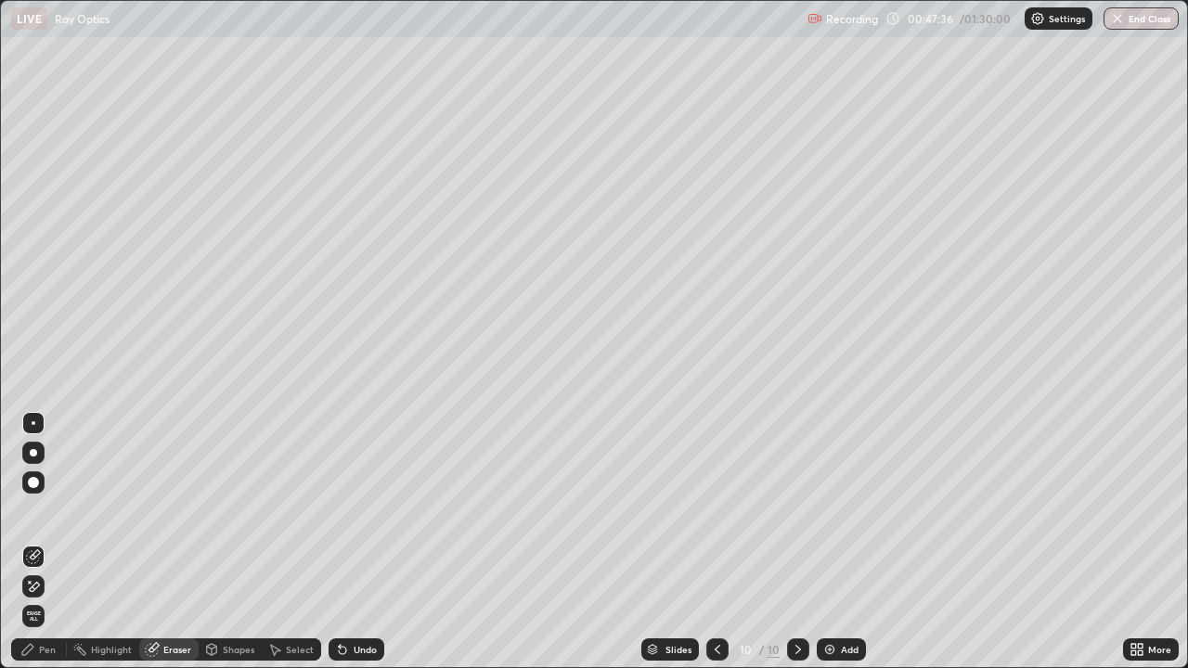
click at [36, 542] on div "Pen" at bounding box center [39, 650] width 56 height 22
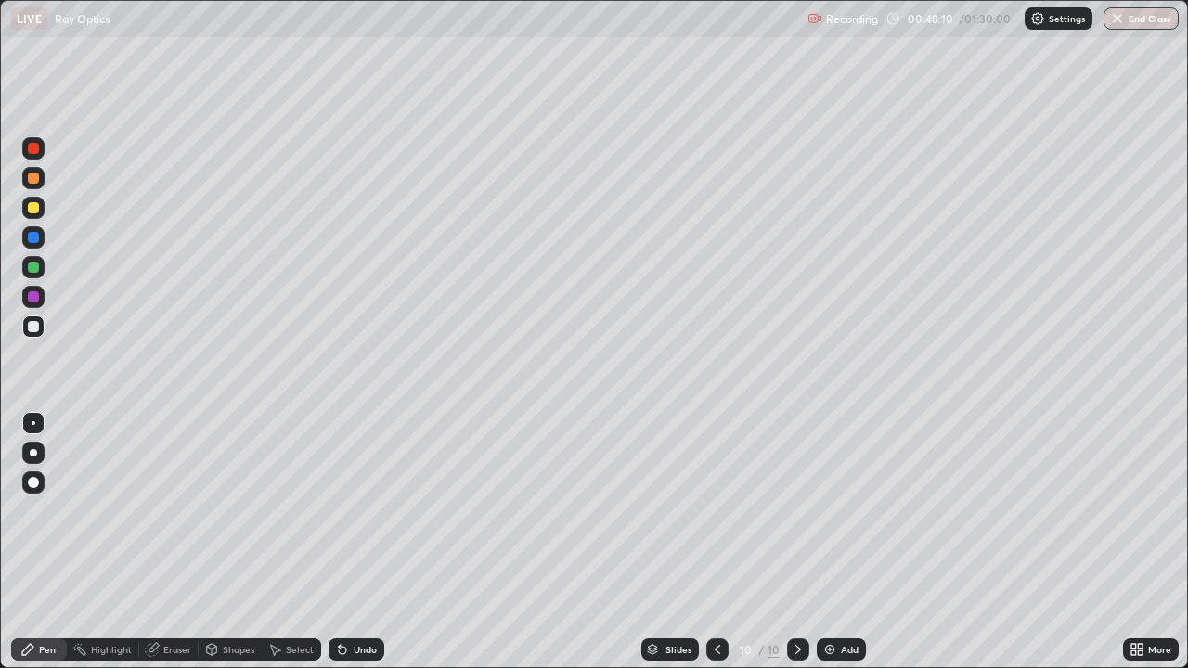
click at [36, 213] on div at bounding box center [33, 207] width 11 height 11
click at [33, 147] on div at bounding box center [33, 148] width 11 height 11
click at [838, 542] on div "Add" at bounding box center [841, 650] width 49 height 22
click at [36, 204] on div at bounding box center [33, 207] width 11 height 11
click at [34, 327] on div at bounding box center [33, 326] width 11 height 11
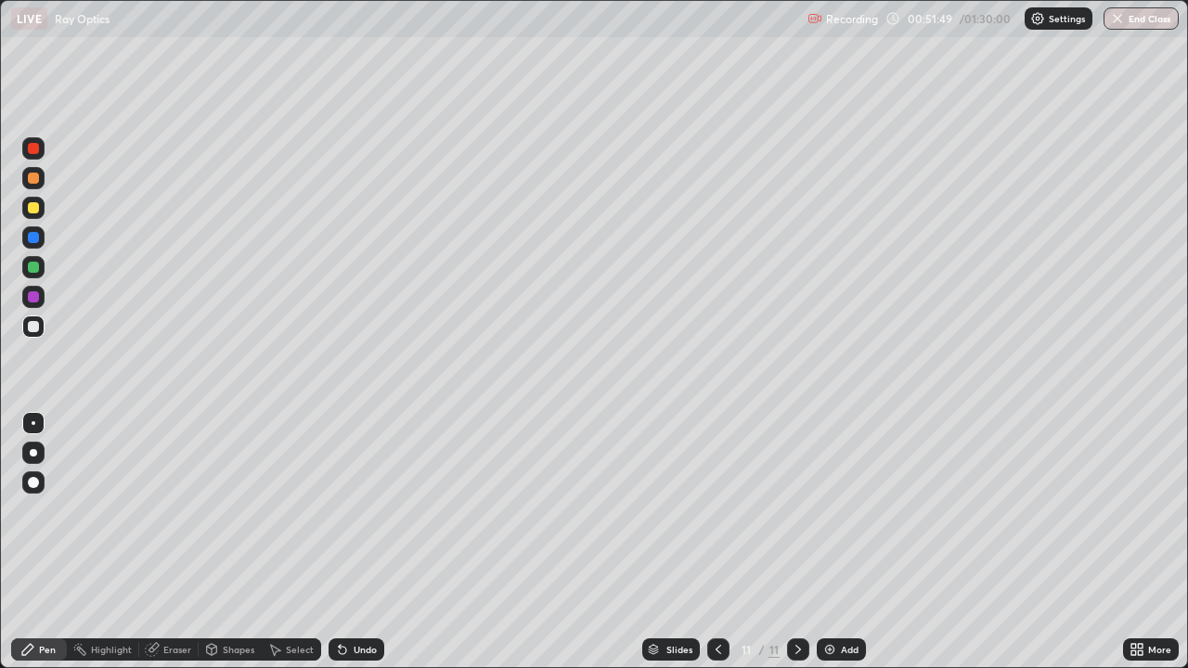
click at [32, 297] on div at bounding box center [33, 296] width 11 height 11
click at [347, 542] on div "Undo" at bounding box center [357, 650] width 56 height 22
click at [37, 325] on div at bounding box center [33, 326] width 11 height 11
click at [34, 296] on div at bounding box center [33, 296] width 11 height 11
click at [40, 320] on div at bounding box center [33, 327] width 22 height 22
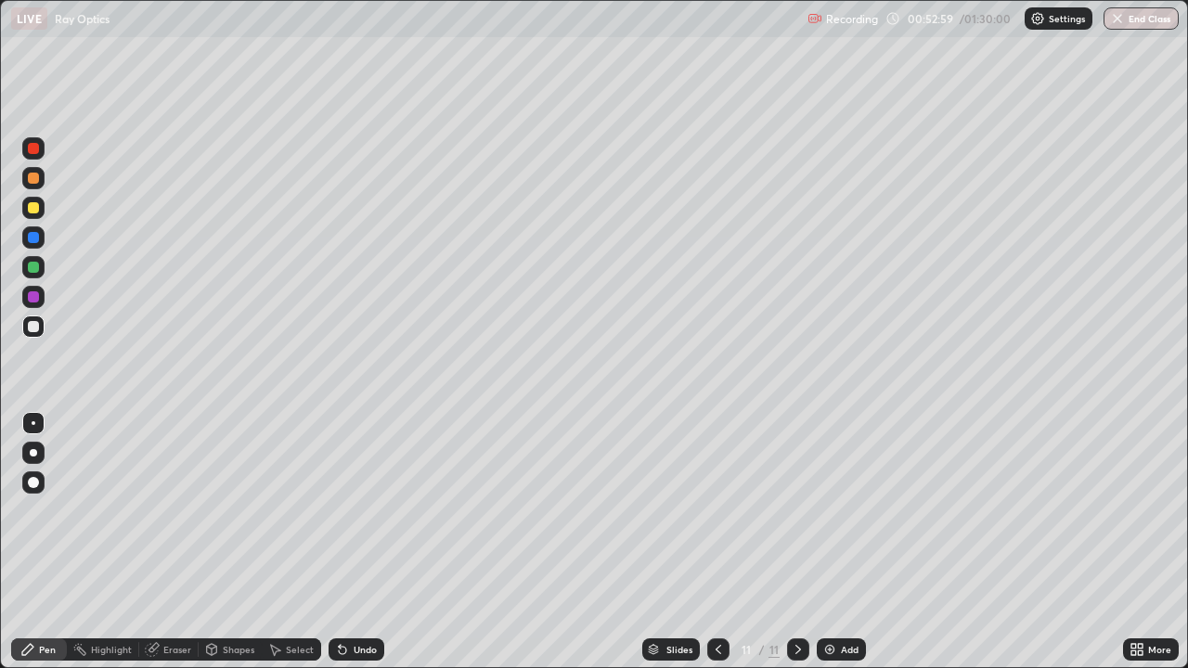
click at [367, 542] on div "Undo" at bounding box center [365, 649] width 23 height 9
click at [38, 288] on div at bounding box center [33, 297] width 22 height 22
click at [22, 327] on div at bounding box center [33, 327] width 22 height 22
click at [23, 286] on div at bounding box center [33, 297] width 22 height 30
click at [28, 319] on div at bounding box center [33, 327] width 22 height 22
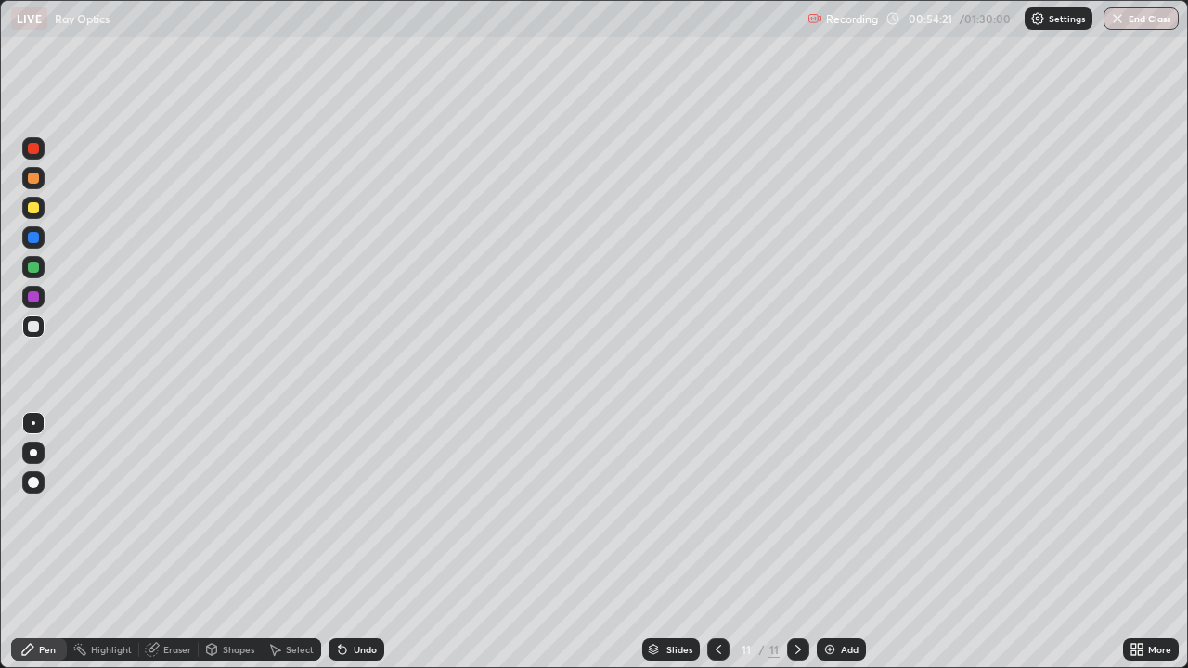
click at [32, 291] on div at bounding box center [33, 297] width 22 height 22
click at [35, 329] on div at bounding box center [33, 326] width 11 height 11
click at [31, 288] on div at bounding box center [33, 297] width 22 height 22
click at [34, 327] on div at bounding box center [33, 326] width 11 height 11
click at [30, 317] on div at bounding box center [33, 327] width 22 height 22
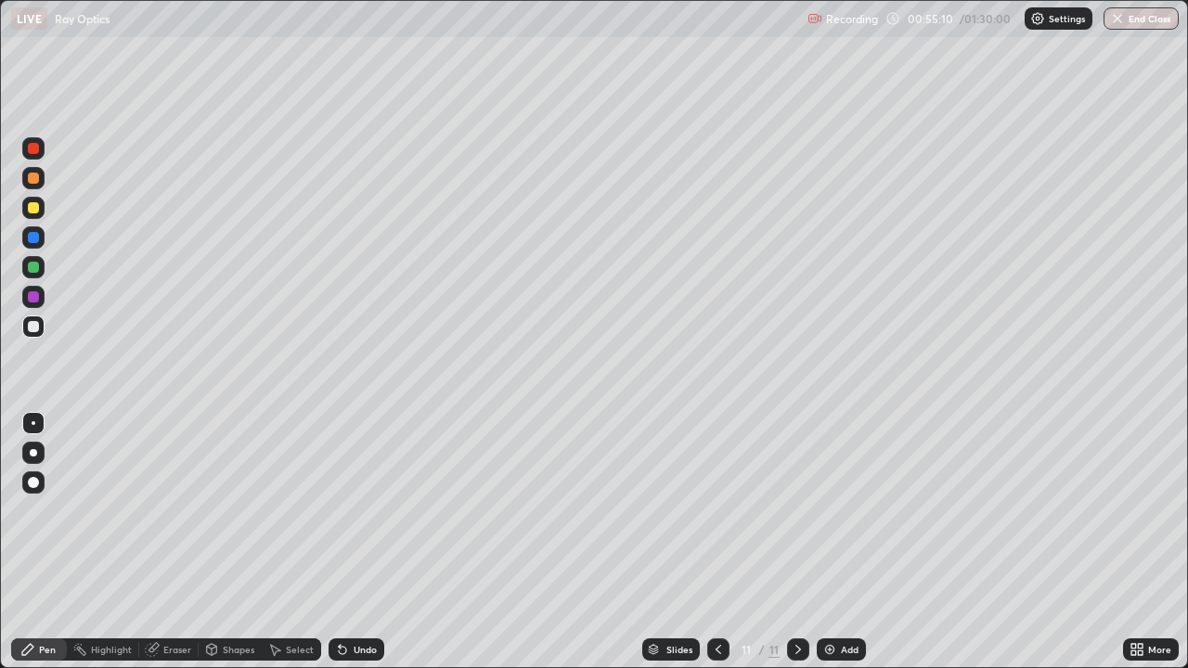
click at [32, 292] on div at bounding box center [33, 296] width 11 height 11
click at [42, 326] on div at bounding box center [33, 327] width 22 height 22
click at [340, 542] on icon at bounding box center [342, 650] width 7 height 7
click at [341, 542] on icon at bounding box center [342, 650] width 7 height 7
click at [32, 292] on div at bounding box center [33, 296] width 11 height 11
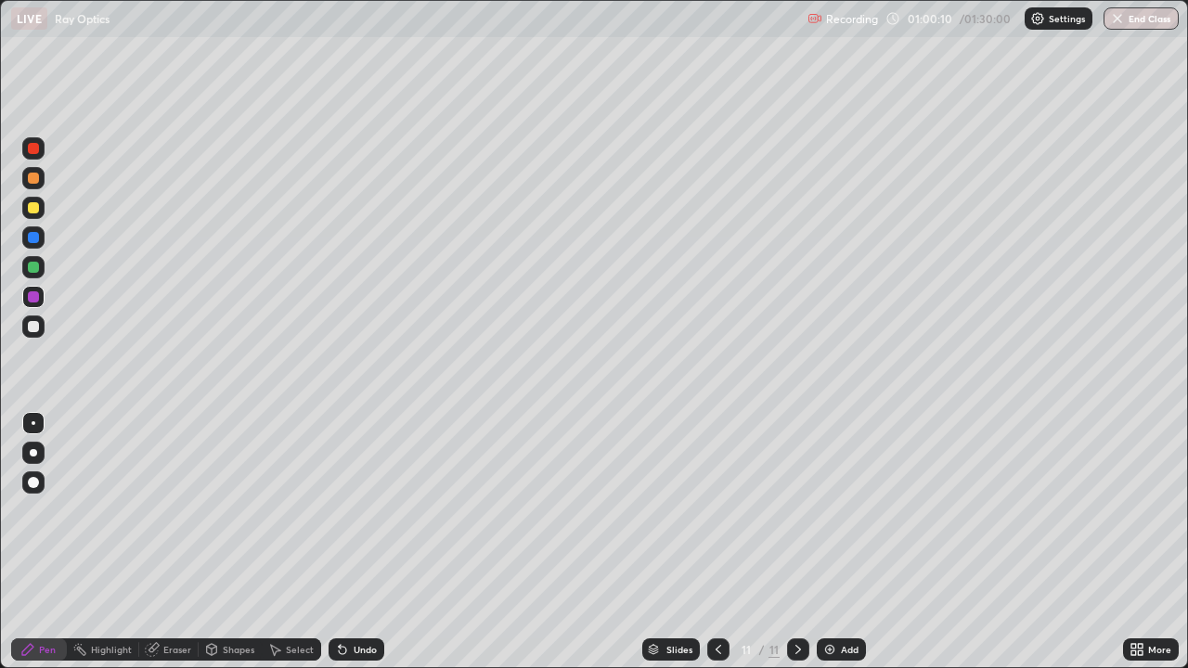
click at [849, 542] on div "Add" at bounding box center [841, 650] width 49 height 22
click at [35, 300] on div at bounding box center [33, 296] width 11 height 11
click at [32, 177] on div at bounding box center [33, 178] width 11 height 11
click at [32, 327] on div at bounding box center [33, 326] width 11 height 11
click at [721, 542] on icon at bounding box center [718, 649] width 15 height 15
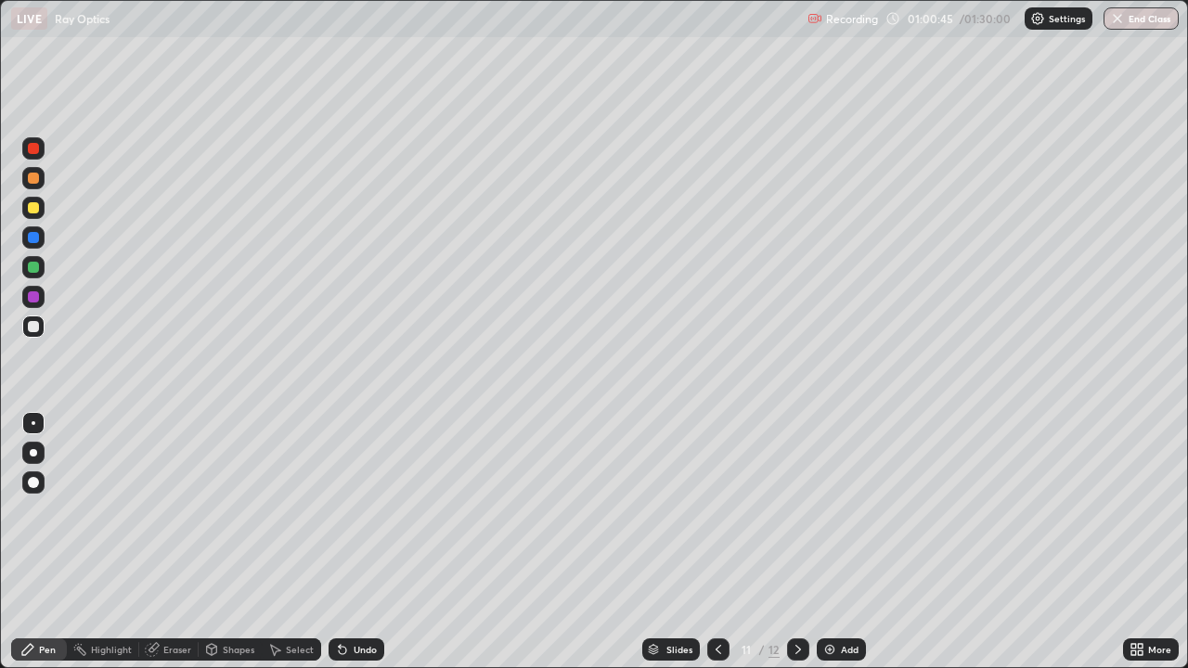
click at [796, 542] on icon at bounding box center [798, 649] width 15 height 15
click at [38, 298] on div at bounding box center [33, 296] width 11 height 11
click at [31, 325] on div at bounding box center [33, 326] width 11 height 11
click at [340, 542] on icon at bounding box center [342, 650] width 7 height 7
click at [350, 542] on div "Undo" at bounding box center [357, 650] width 56 height 22
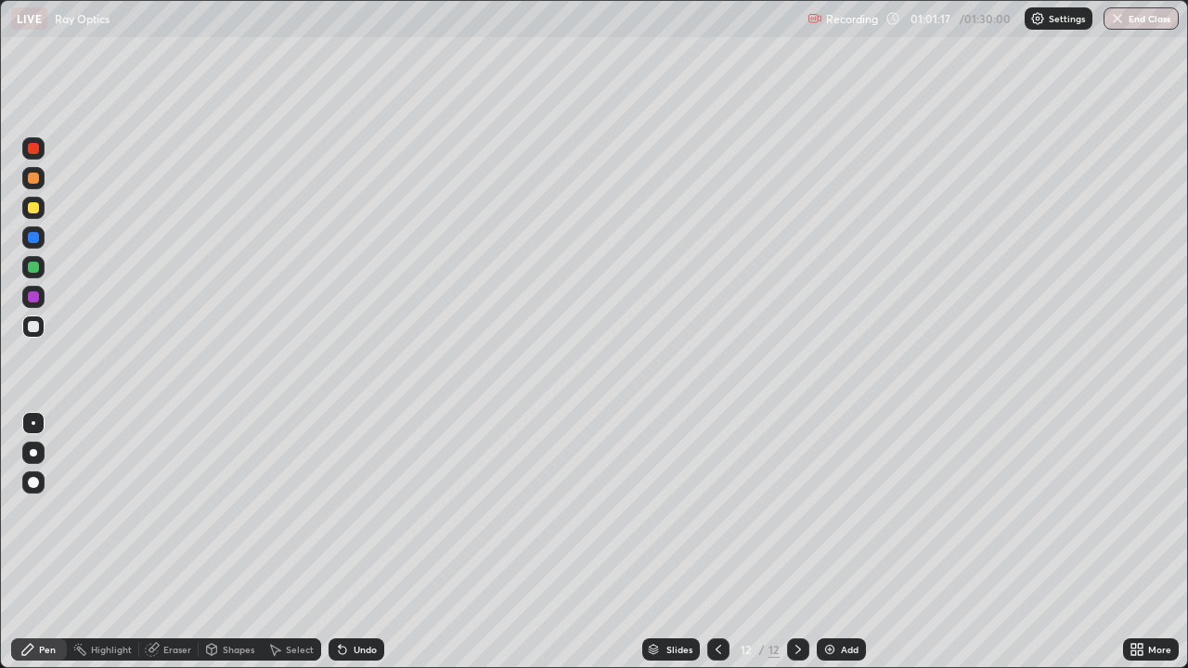
click at [350, 542] on div "Undo" at bounding box center [357, 650] width 56 height 22
click at [348, 542] on div "Undo" at bounding box center [357, 650] width 56 height 22
click at [346, 542] on icon at bounding box center [342, 649] width 15 height 15
click at [340, 542] on icon at bounding box center [342, 650] width 7 height 7
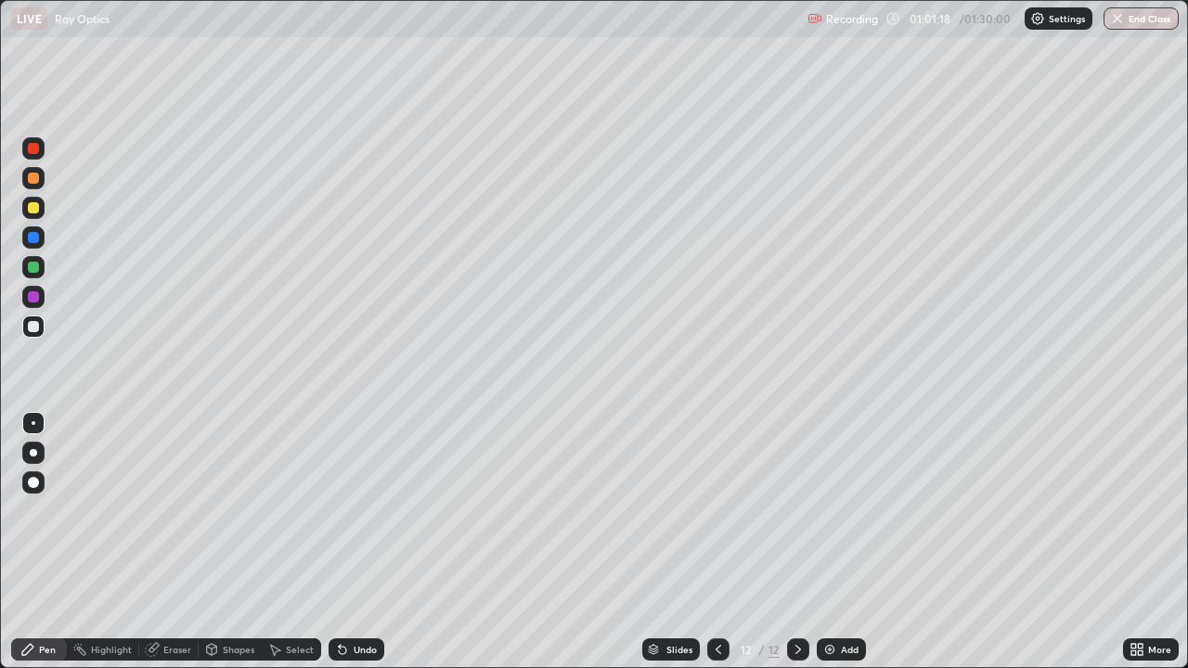
click at [344, 542] on icon at bounding box center [342, 649] width 15 height 15
click at [32, 297] on div at bounding box center [33, 296] width 11 height 11
click at [32, 241] on div at bounding box center [33, 237] width 11 height 11
click at [34, 206] on div at bounding box center [33, 207] width 11 height 11
click at [35, 242] on div at bounding box center [33, 237] width 11 height 11
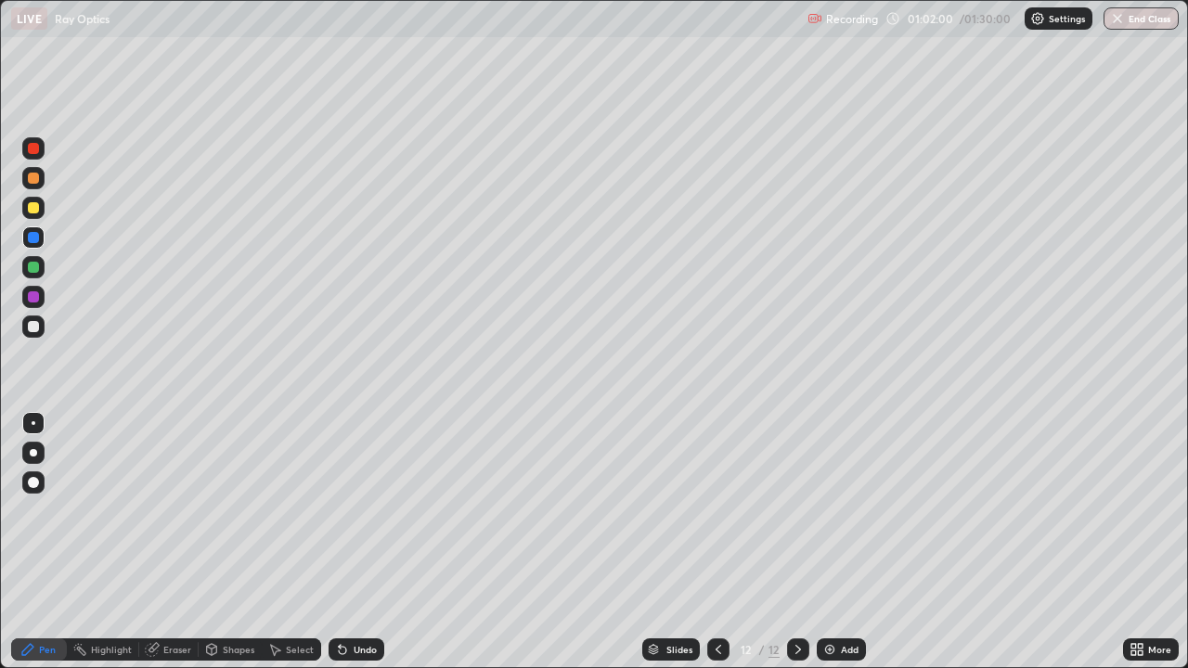
click at [36, 325] on div at bounding box center [33, 326] width 11 height 11
click at [842, 542] on div "Add" at bounding box center [850, 649] width 18 height 9
click at [36, 209] on div at bounding box center [33, 207] width 11 height 11
click at [37, 329] on div at bounding box center [33, 326] width 11 height 11
click at [172, 542] on div "Eraser" at bounding box center [177, 649] width 28 height 9
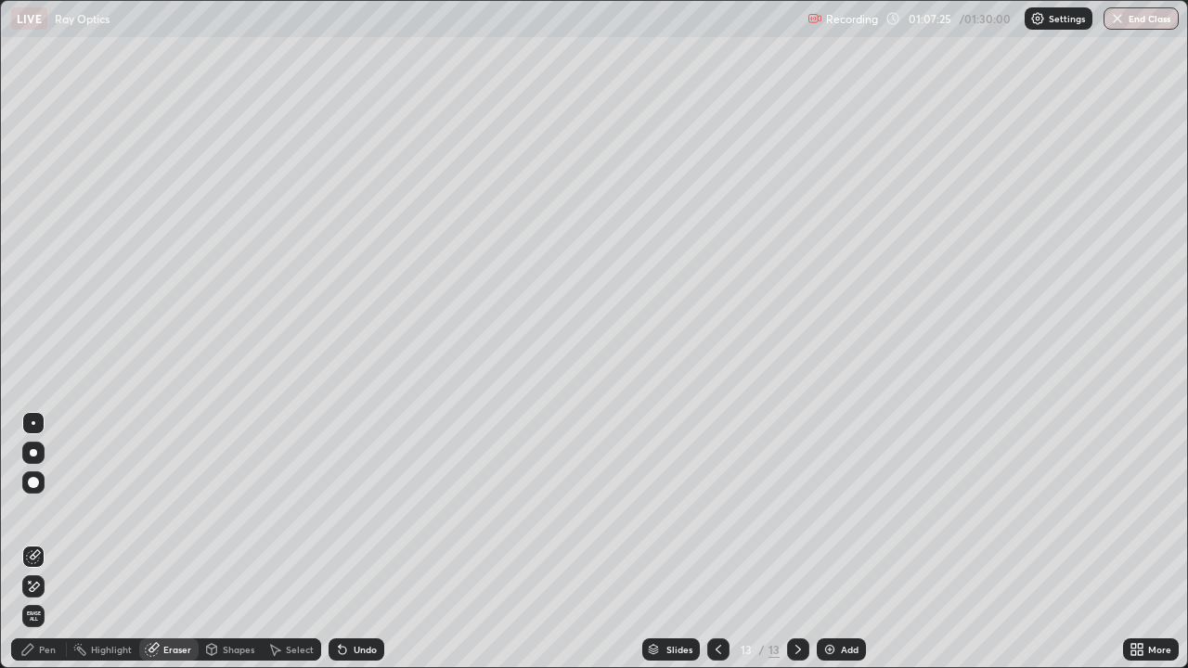
click at [29, 542] on icon at bounding box center [27, 649] width 15 height 15
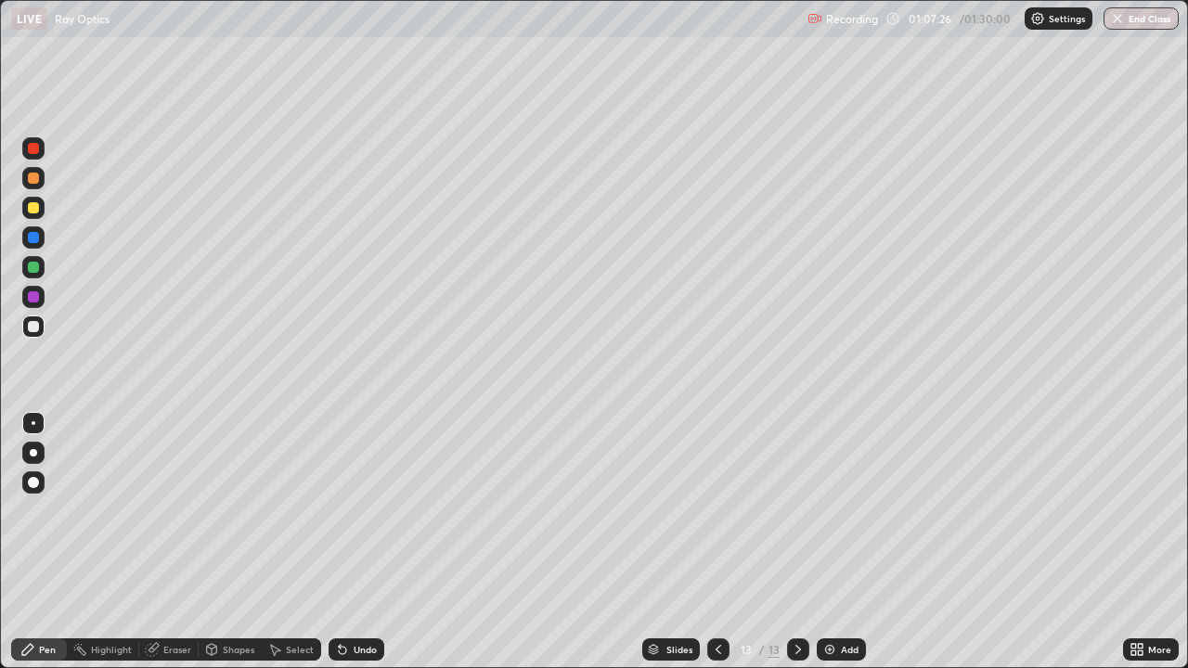
click at [34, 211] on div at bounding box center [33, 207] width 11 height 11
click at [31, 330] on div at bounding box center [33, 326] width 11 height 11
click at [360, 542] on div "Undo" at bounding box center [365, 649] width 23 height 9
click at [363, 542] on div "Undo" at bounding box center [365, 649] width 23 height 9
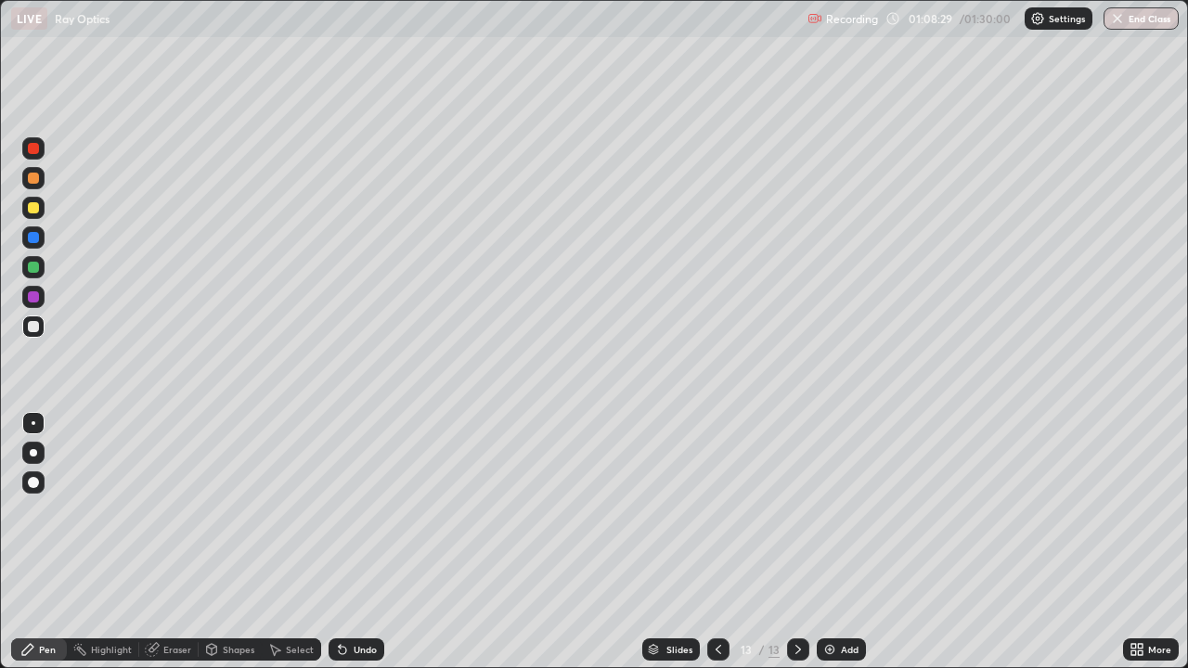
click at [717, 542] on icon at bounding box center [718, 649] width 15 height 15
click at [806, 542] on div at bounding box center [798, 650] width 22 height 22
click at [31, 181] on div at bounding box center [33, 178] width 11 height 11
click at [32, 325] on div at bounding box center [33, 326] width 11 height 11
click at [41, 206] on div at bounding box center [33, 208] width 22 height 22
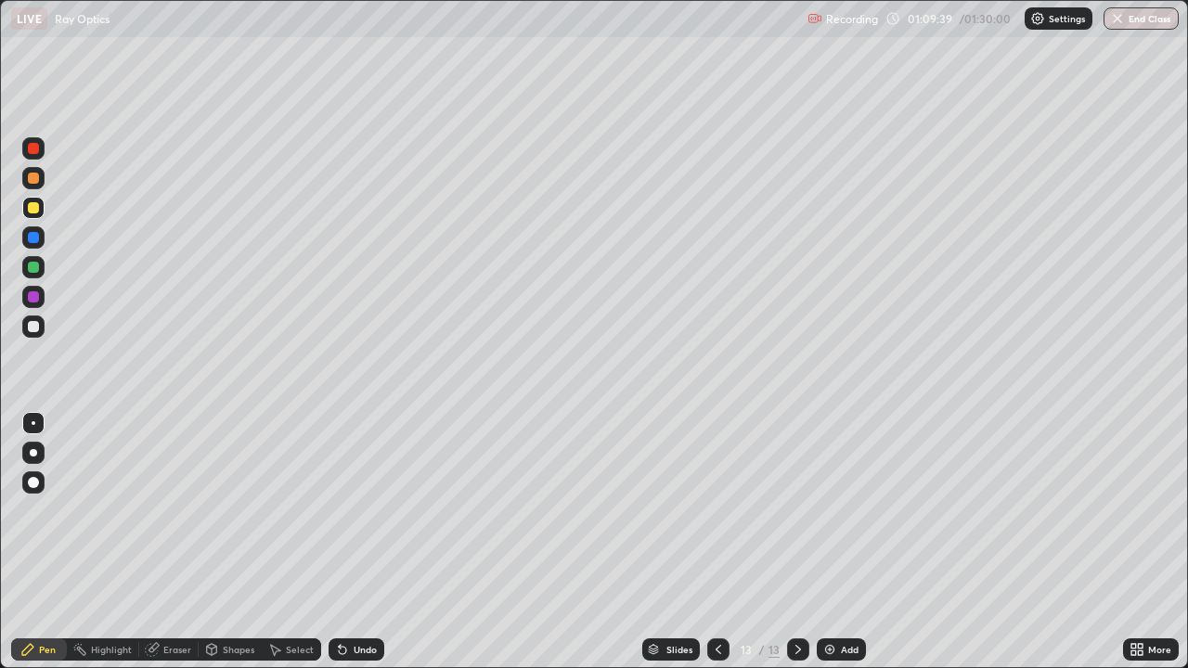
click at [350, 542] on div "Undo" at bounding box center [357, 650] width 56 height 22
click at [165, 542] on div "Eraser" at bounding box center [177, 649] width 28 height 9
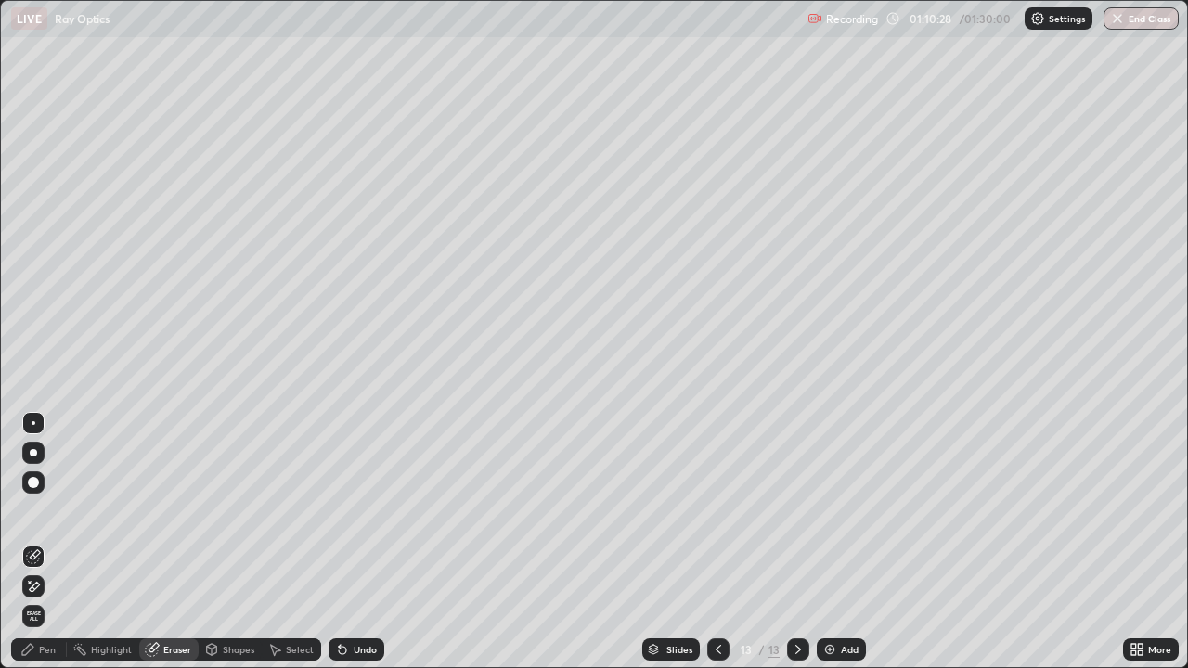
click at [223, 542] on div "Shapes" at bounding box center [239, 649] width 32 height 9
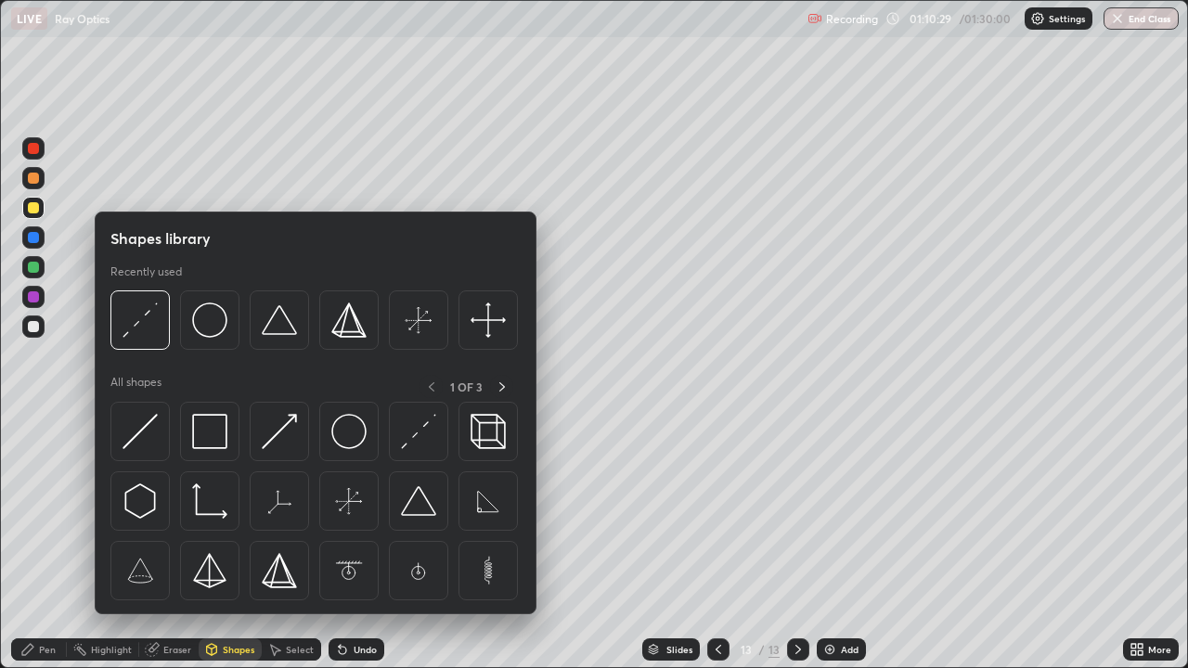
click at [284, 542] on div "Select" at bounding box center [291, 650] width 59 height 22
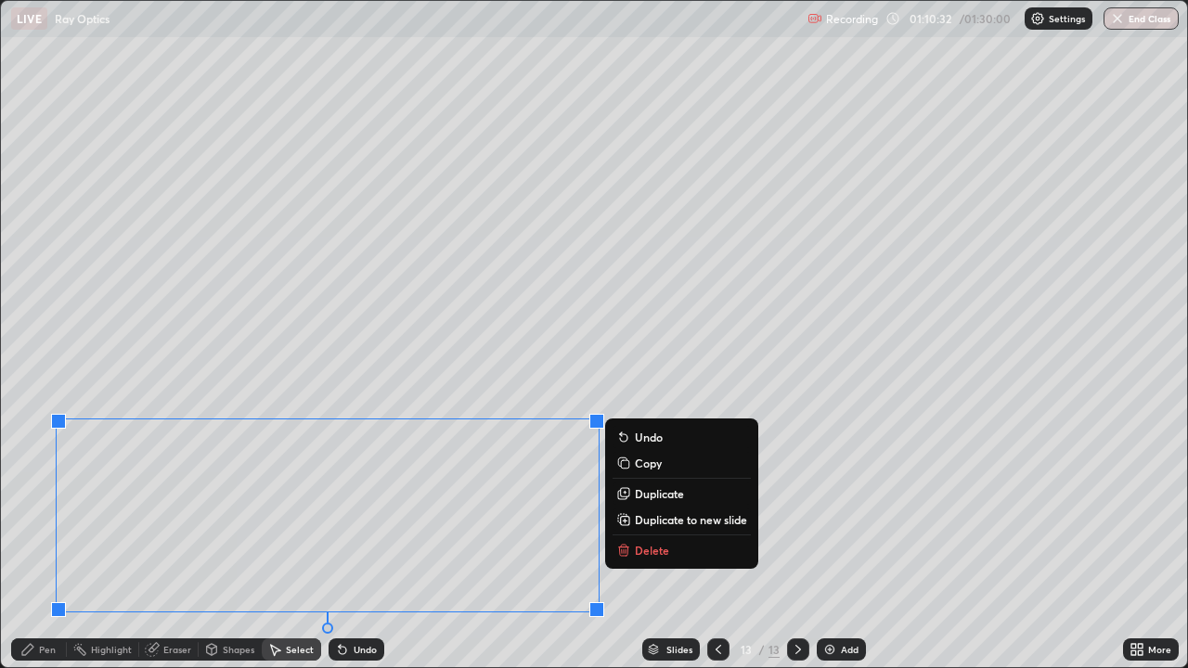
click at [622, 542] on icon at bounding box center [622, 552] width 0 height 4
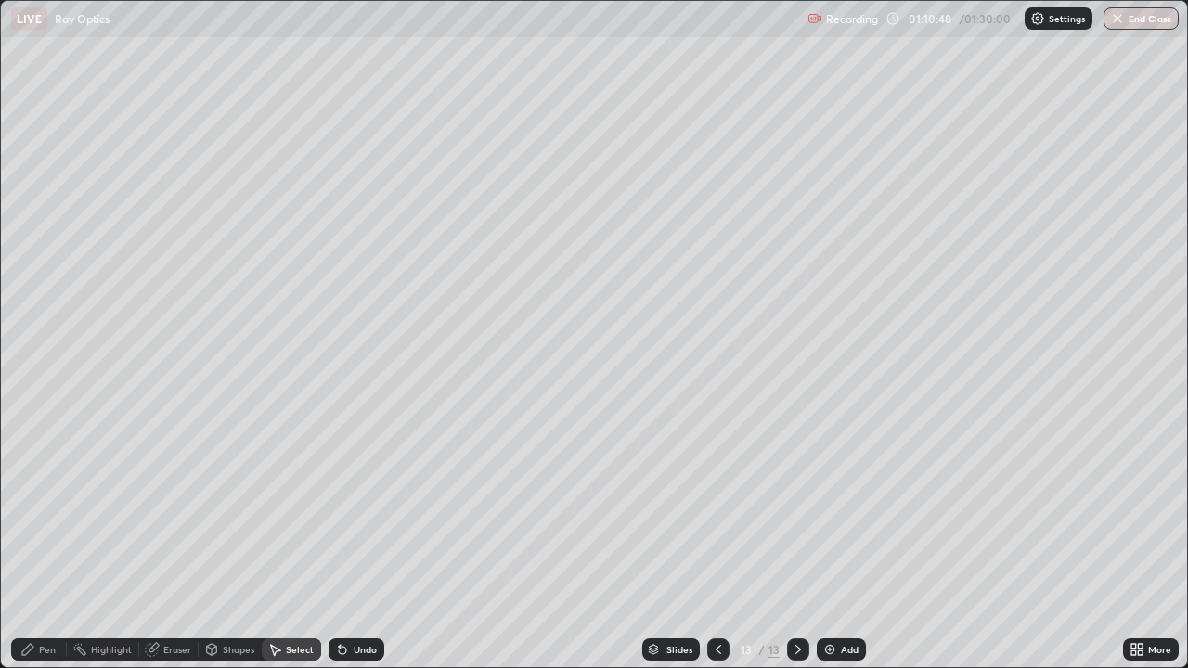
click at [39, 542] on div "Pen" at bounding box center [47, 649] width 17 height 9
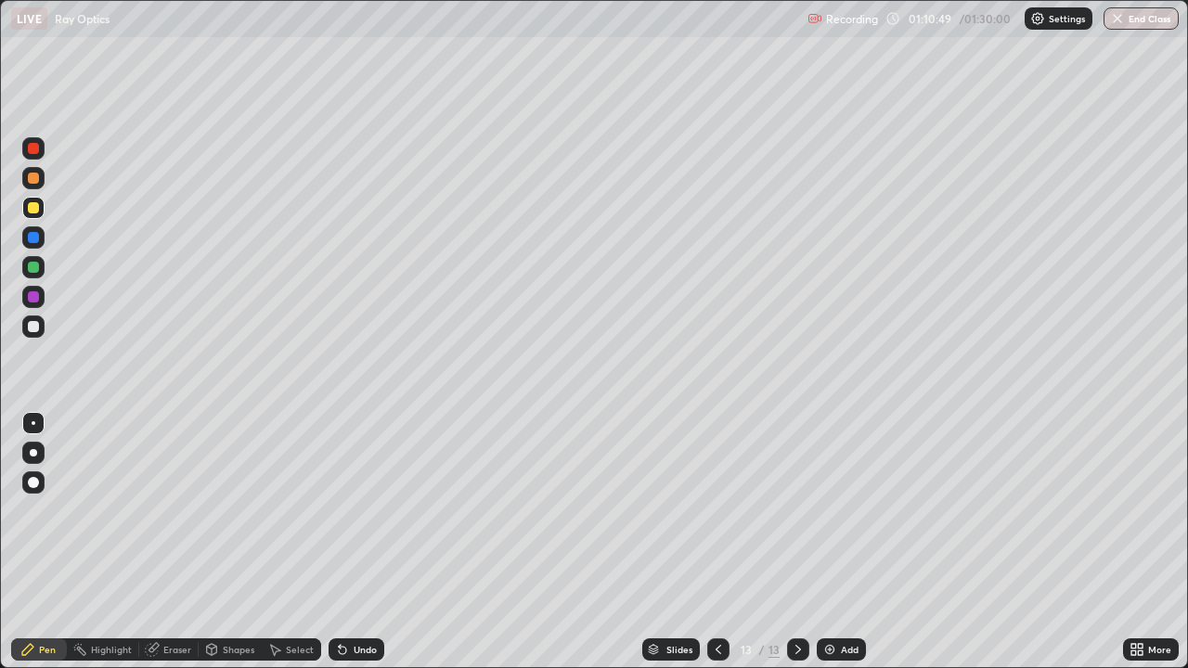
click at [33, 323] on div at bounding box center [33, 326] width 11 height 11
click at [841, 542] on div "Add" at bounding box center [850, 649] width 18 height 9
click at [15, 368] on div "Erase all" at bounding box center [33, 334] width 45 height 594
click at [33, 177] on div at bounding box center [33, 178] width 11 height 11
click at [38, 326] on div at bounding box center [33, 326] width 11 height 11
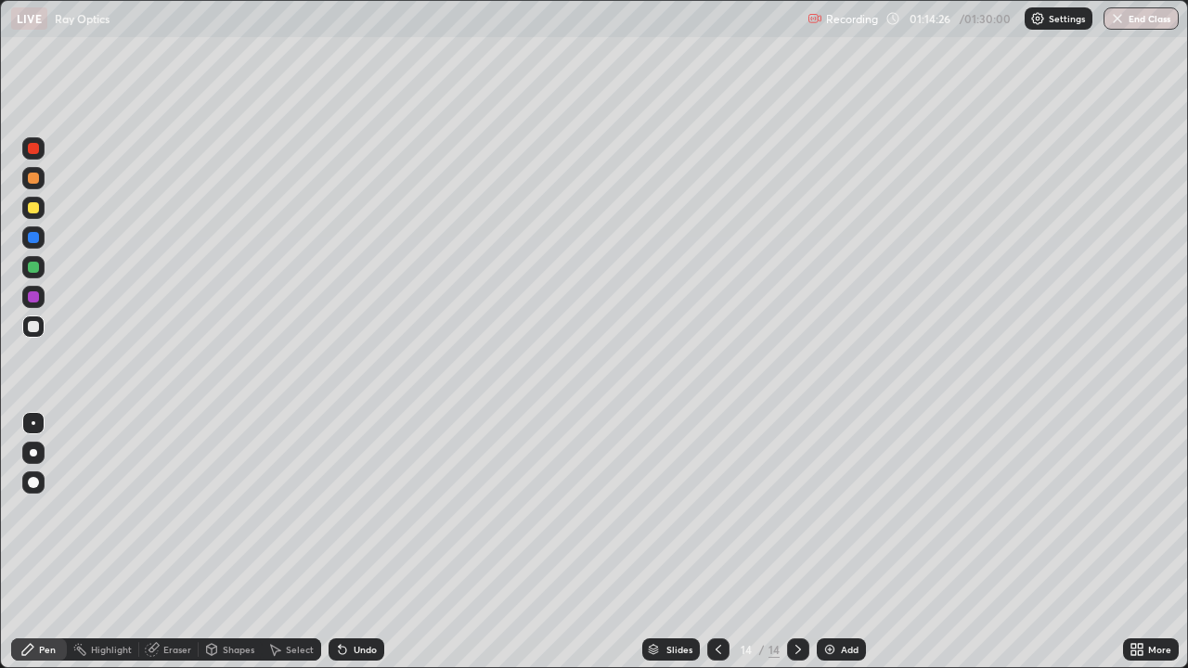
click at [34, 201] on div at bounding box center [33, 208] width 22 height 22
click at [30, 318] on div at bounding box center [33, 327] width 22 height 22
click at [164, 542] on div "Eraser" at bounding box center [168, 650] width 59 height 22
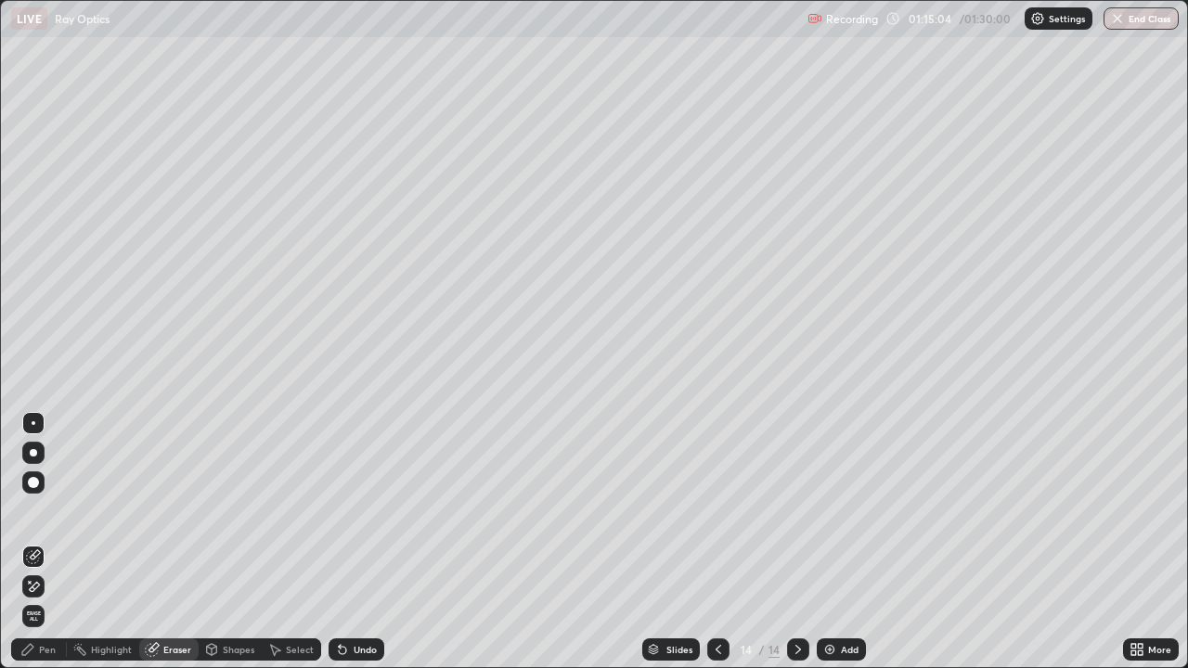
click at [35, 542] on div "Pen" at bounding box center [39, 650] width 56 height 22
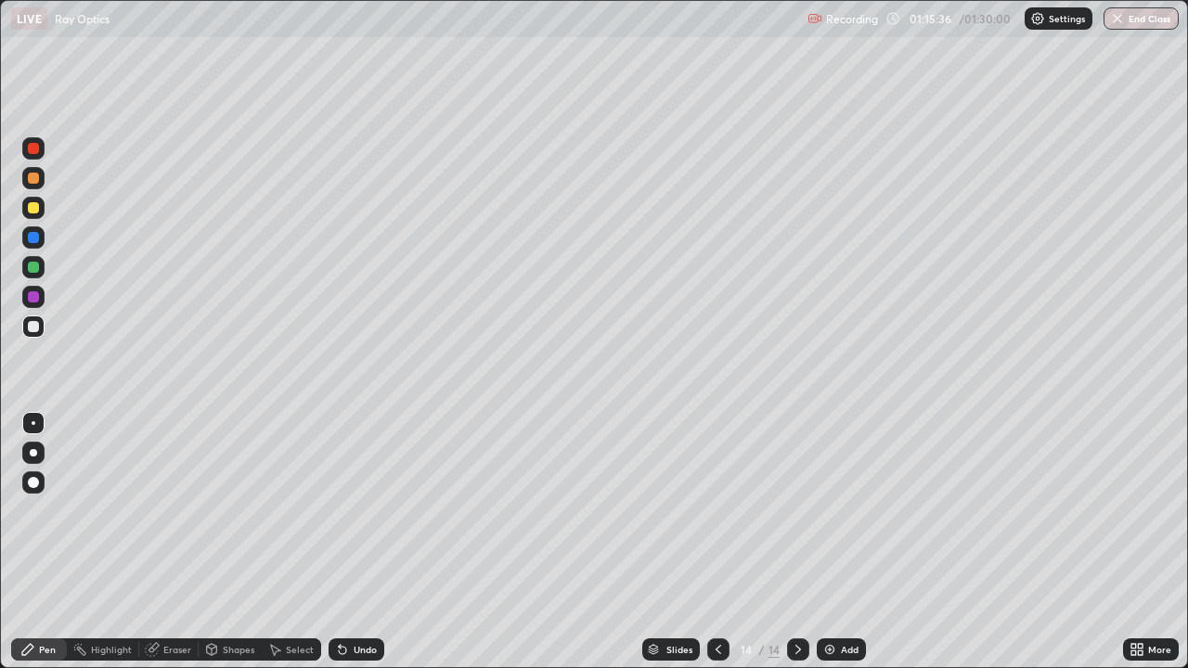
click at [153, 542] on icon at bounding box center [154, 647] width 10 height 9
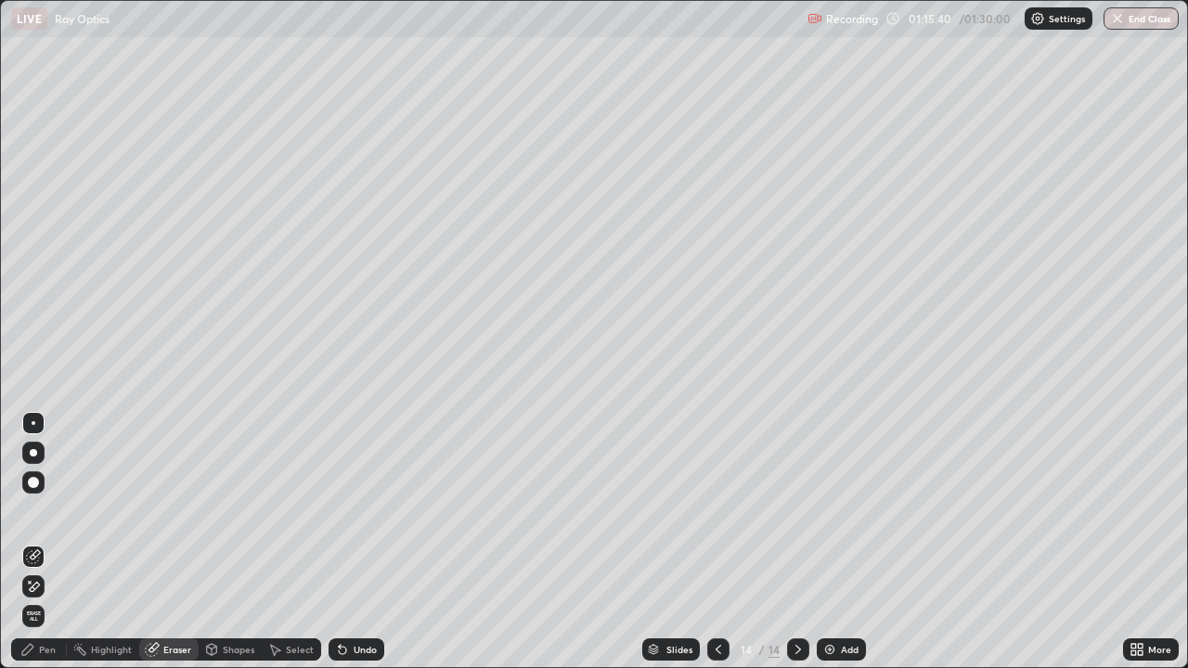
click at [52, 542] on div "Pen" at bounding box center [39, 650] width 56 height 22
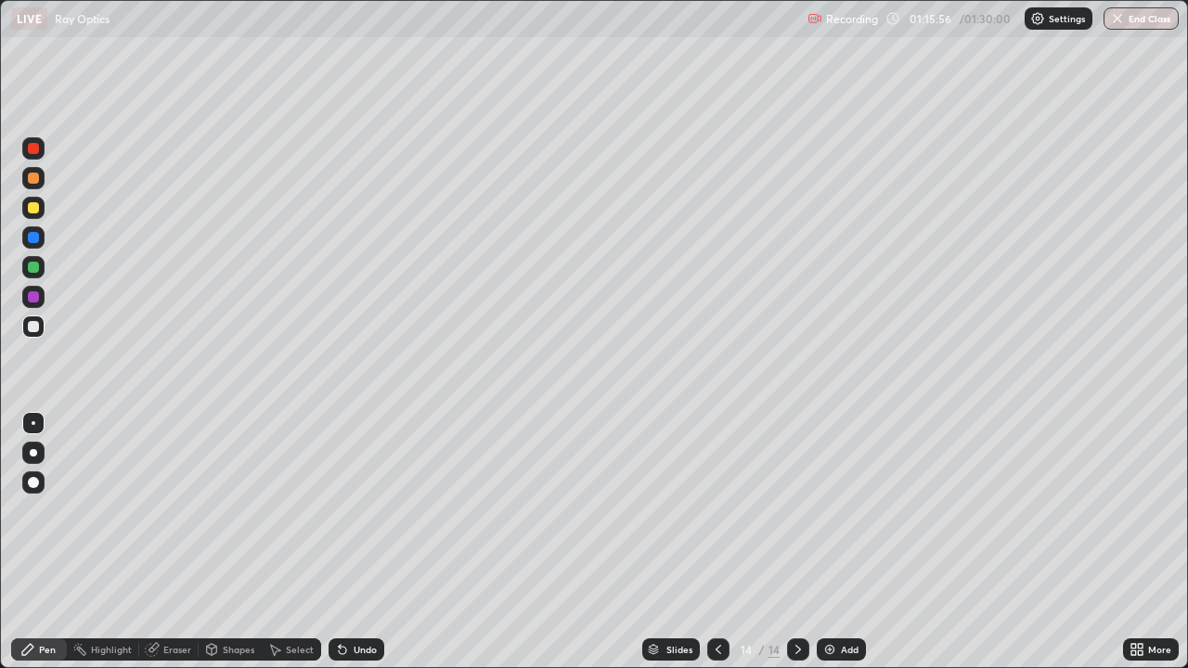
click at [35, 197] on div at bounding box center [33, 208] width 22 height 22
click at [847, 542] on div "Add" at bounding box center [850, 649] width 18 height 9
click at [32, 178] on div at bounding box center [33, 178] width 11 height 11
click at [171, 542] on div "Eraser" at bounding box center [177, 649] width 28 height 9
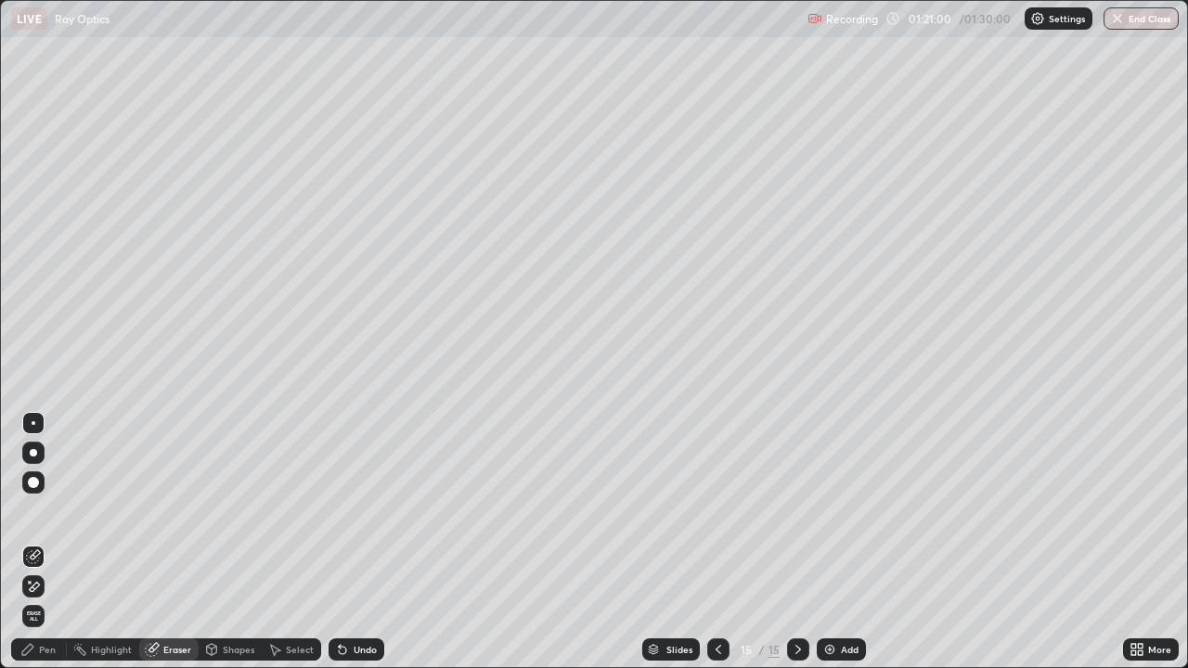
click at [35, 542] on div "Pen" at bounding box center [39, 650] width 56 height 22
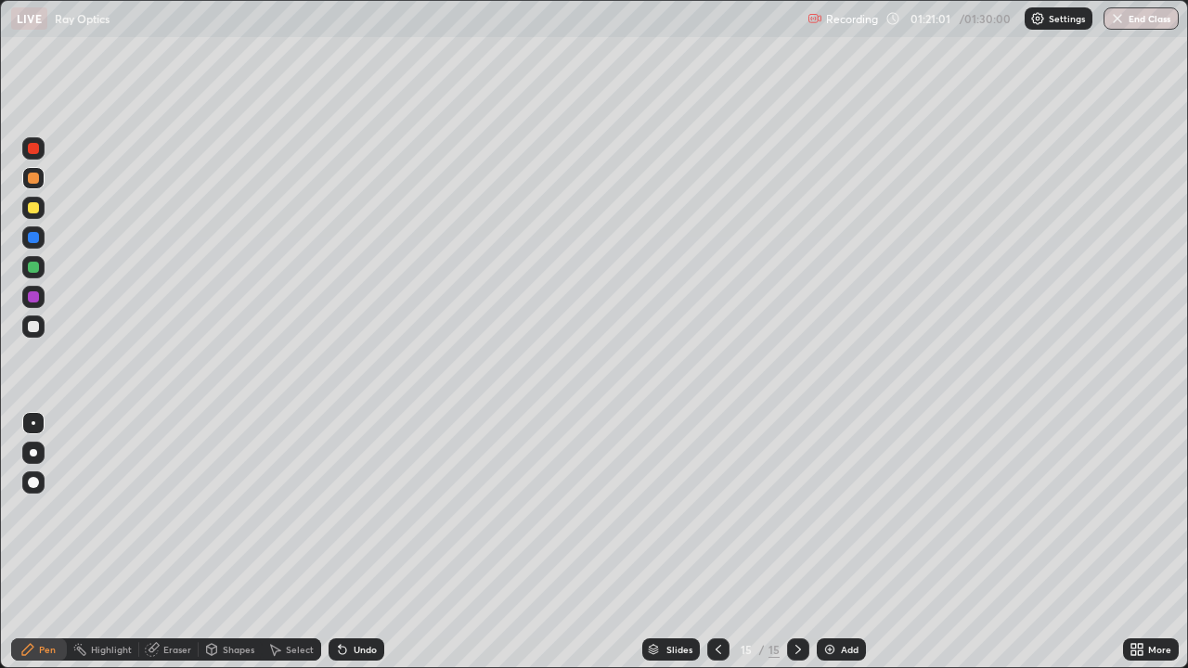
click at [31, 317] on div at bounding box center [33, 327] width 22 height 22
click at [31, 237] on div at bounding box center [33, 237] width 11 height 11
click at [32, 323] on div at bounding box center [33, 326] width 11 height 11
click at [1127, 11] on button "End Class" at bounding box center [1141, 18] width 73 height 22
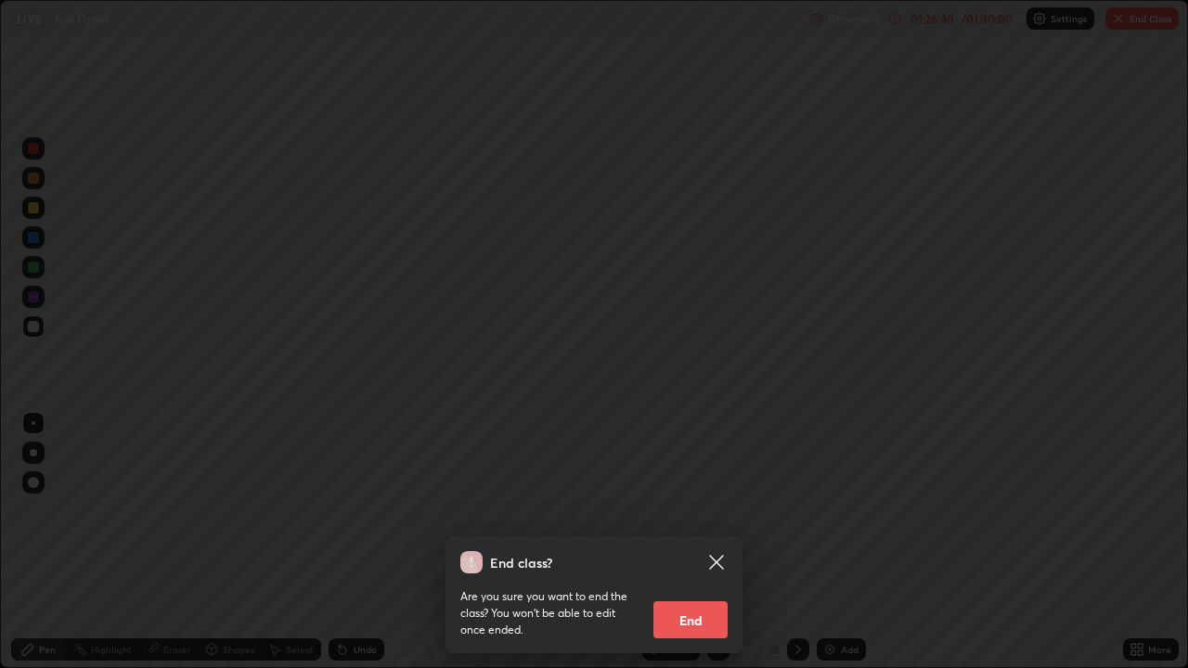
click at [692, 542] on button "End" at bounding box center [690, 619] width 74 height 37
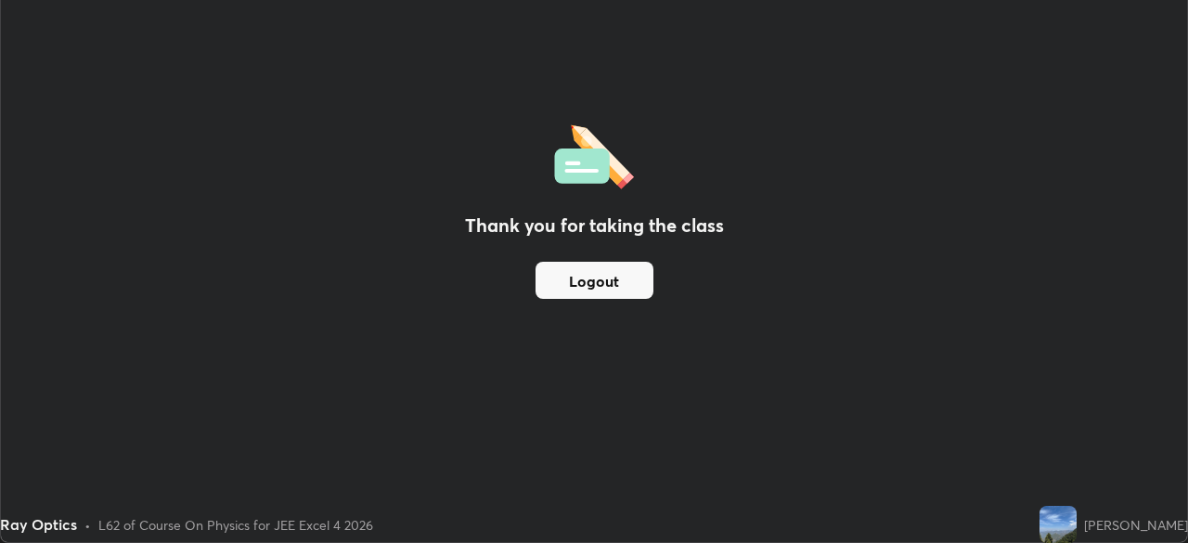
scroll to position [92276, 91631]
